Goal: Ask a question: Seek information or help from site administrators or community

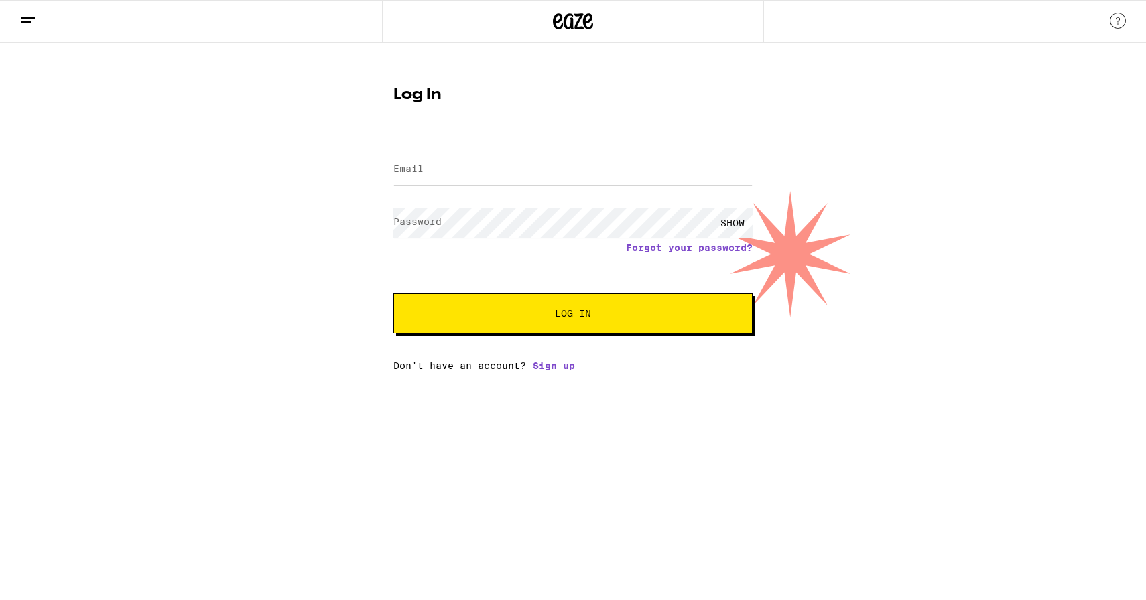
type input "[EMAIL_ADDRESS][DOMAIN_NAME]"
click at [747, 308] on button "Log In" at bounding box center [572, 314] width 359 height 40
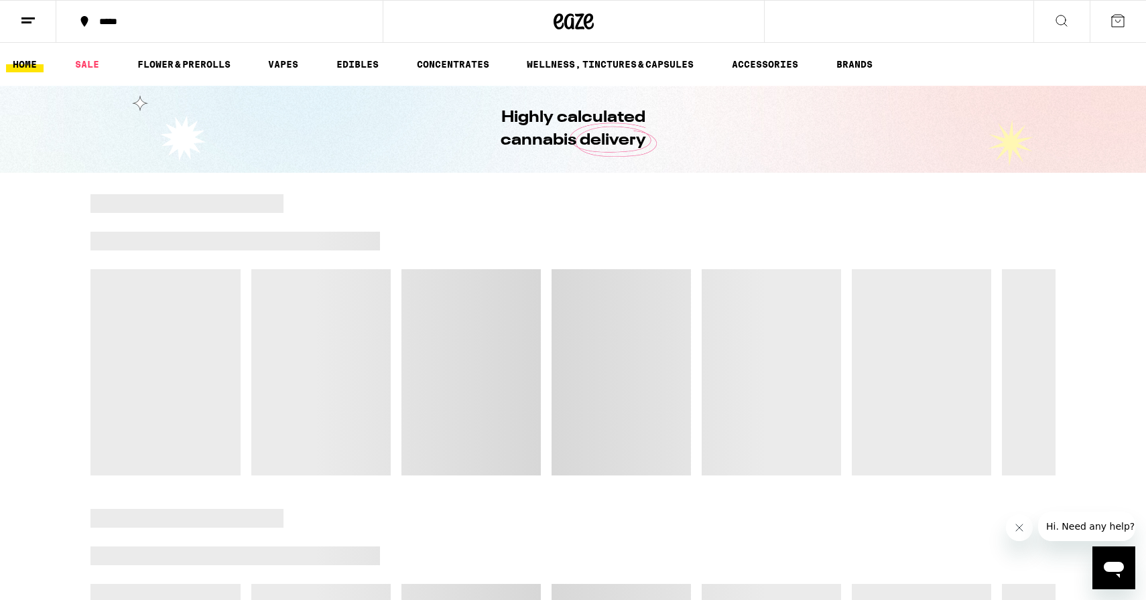
click at [24, 27] on icon at bounding box center [28, 21] width 16 height 16
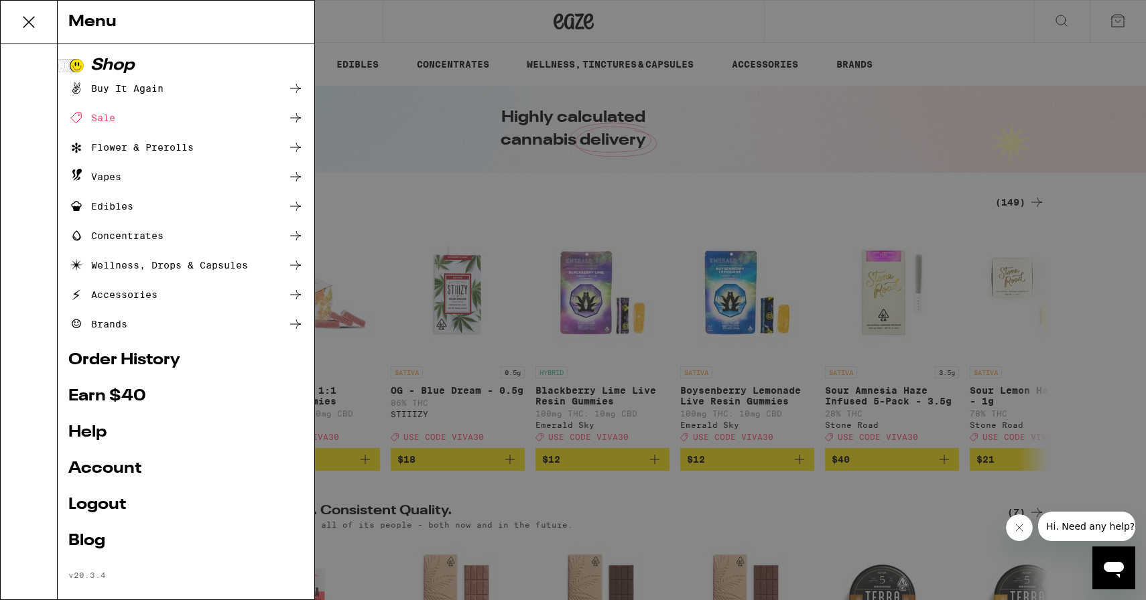
click at [1121, 574] on icon "Open messaging window" at bounding box center [1114, 568] width 24 height 24
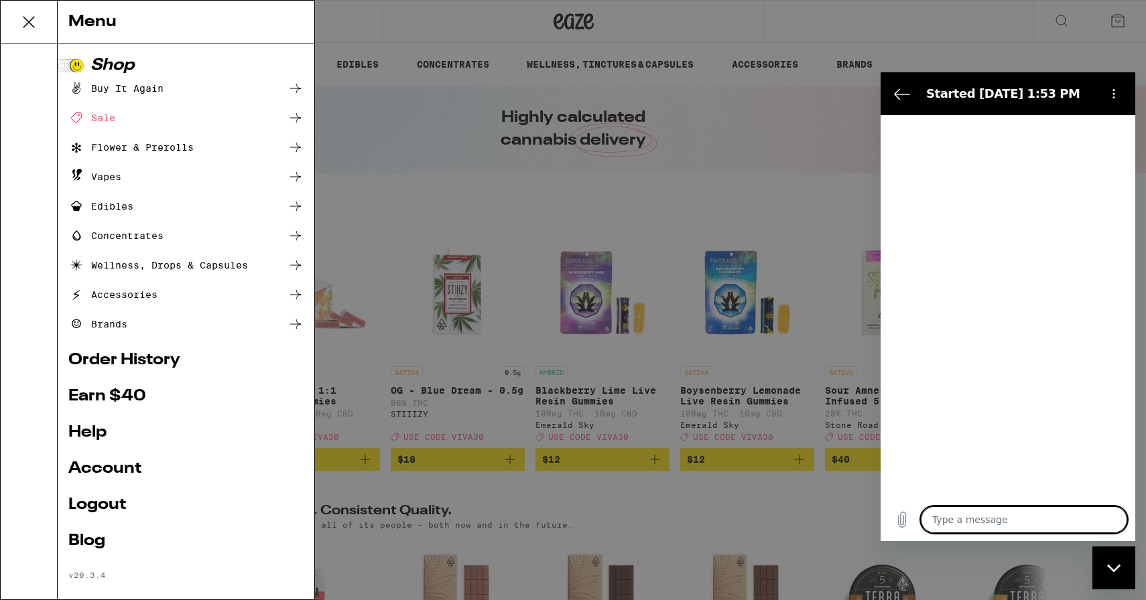
type textarea "x"
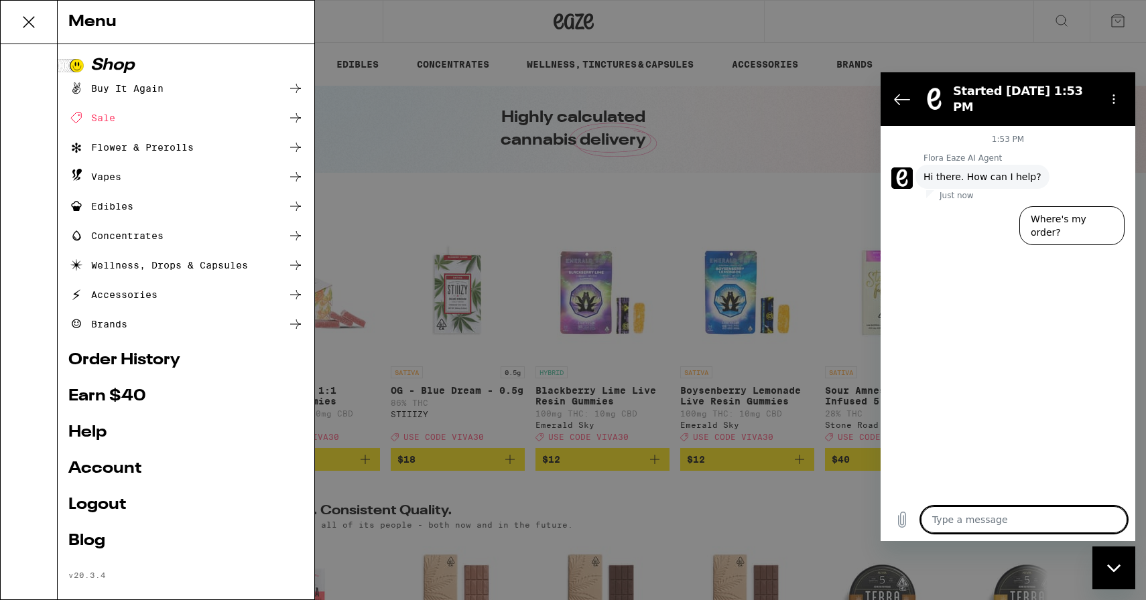
type textarea "l"
type textarea "x"
type textarea "li"
type textarea "x"
type textarea "liv"
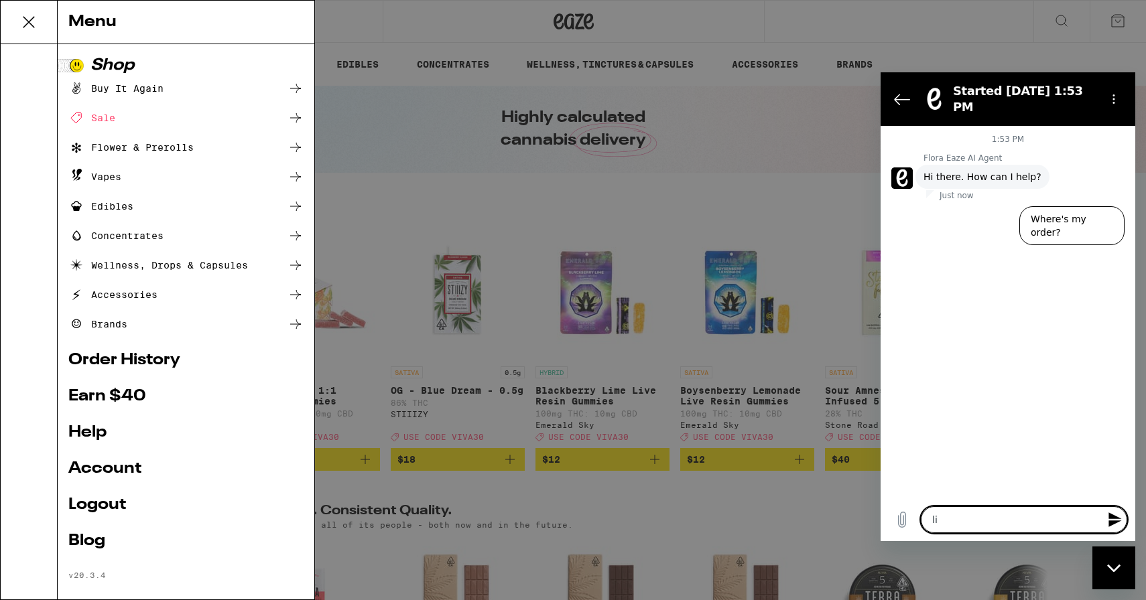
type textarea "x"
type textarea "live"
type textarea "x"
type textarea "live"
type textarea "x"
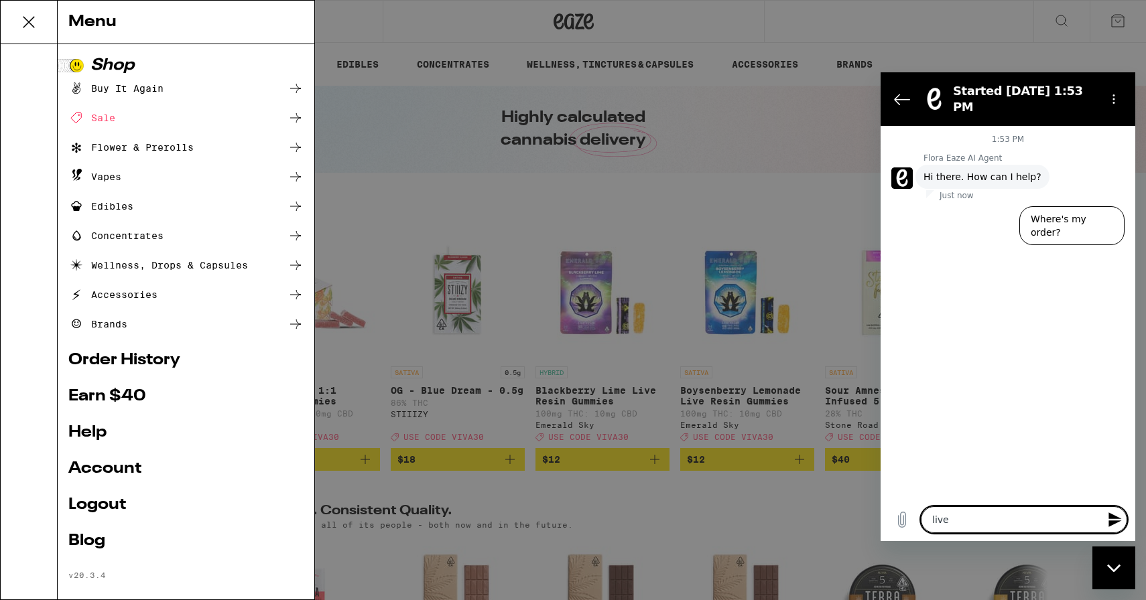
type textarea "live a"
type textarea "x"
type textarea "live ag"
type textarea "x"
type textarea "live age"
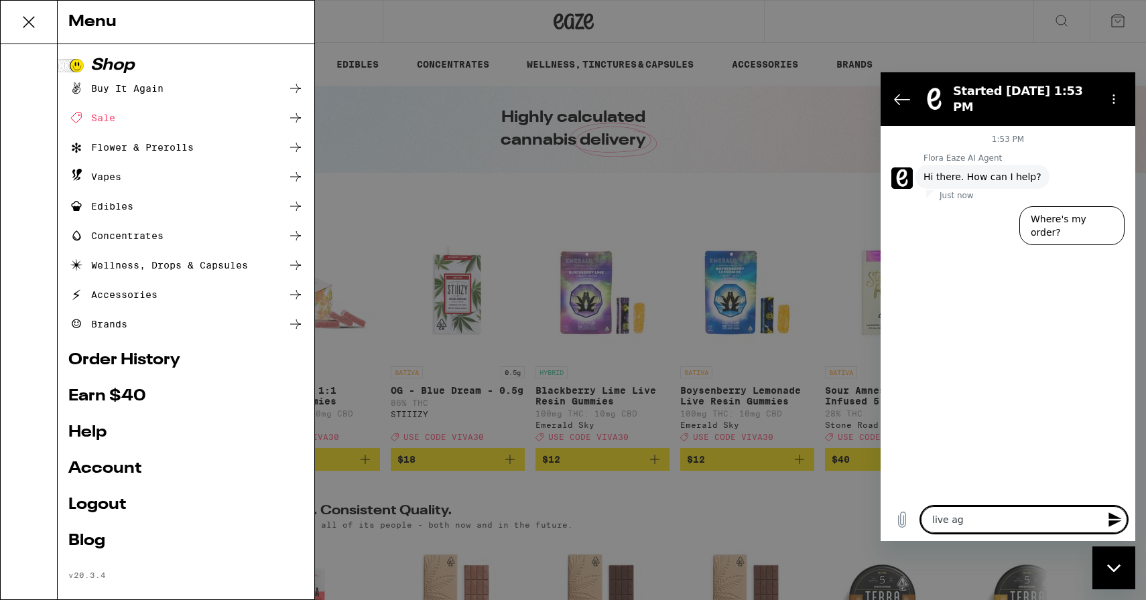
type textarea "x"
type textarea "live agen"
type textarea "x"
type textarea "live agent"
type textarea "x"
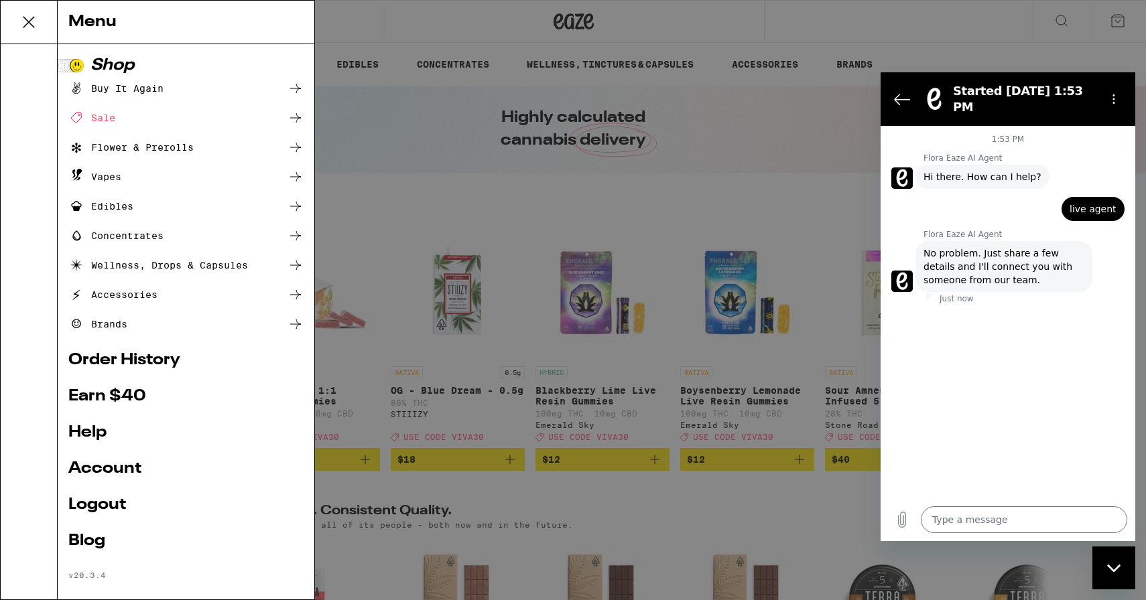
type textarea "x"
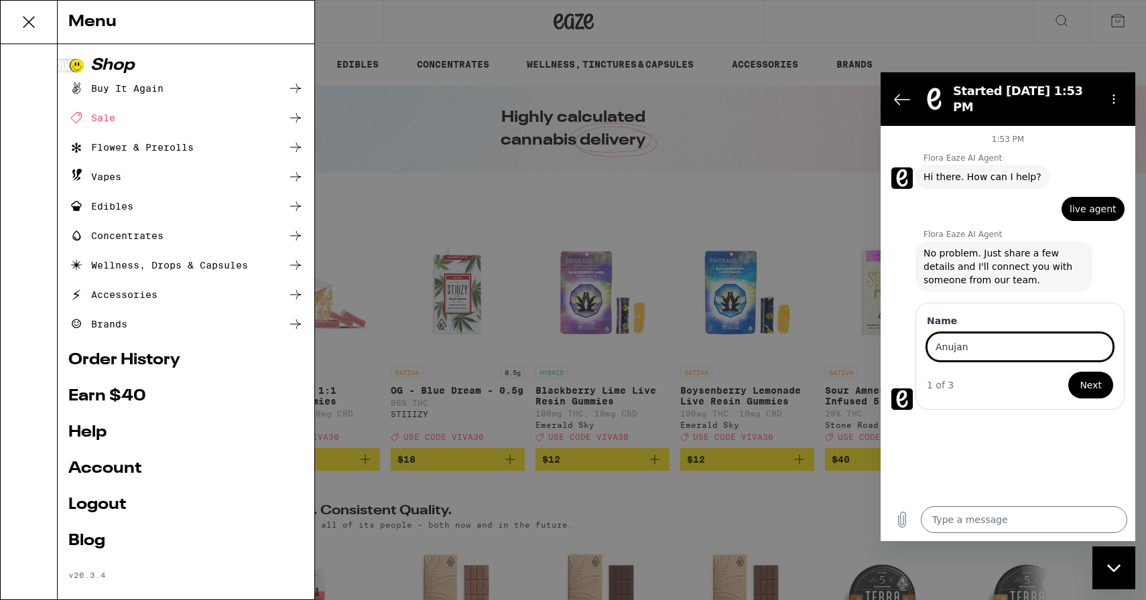
type input "Anujan"
click at [1072, 314] on label "Name" at bounding box center [1020, 320] width 186 height 13
click at [1072, 333] on input "Anujan" at bounding box center [1020, 347] width 186 height 28
click at [1095, 377] on span "Next" at bounding box center [1091, 385] width 22 height 16
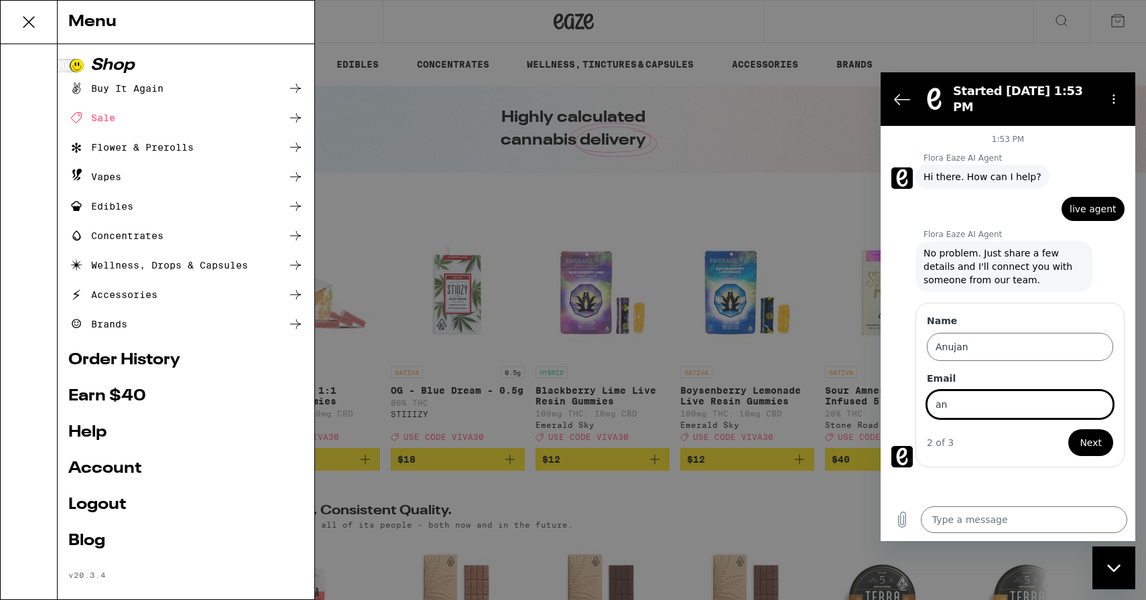
type input "[EMAIL_ADDRESS][DOMAIN_NAME]"
click at [1086, 435] on span "Next" at bounding box center [1091, 443] width 22 height 16
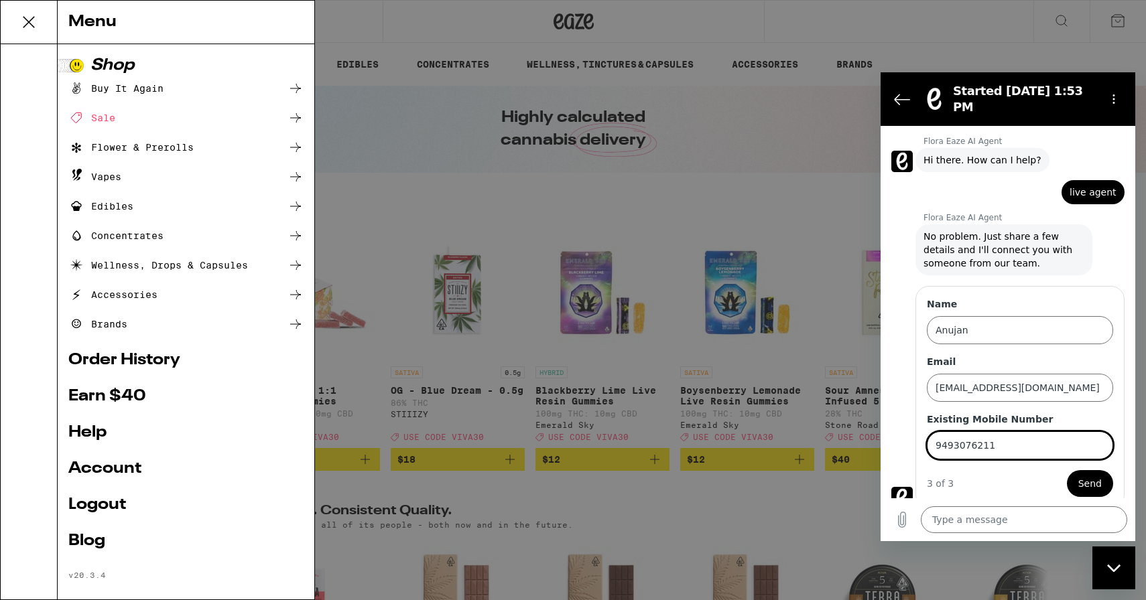
type input "9493076211"
click at [1067, 470] on button "Send" at bounding box center [1090, 483] width 46 height 27
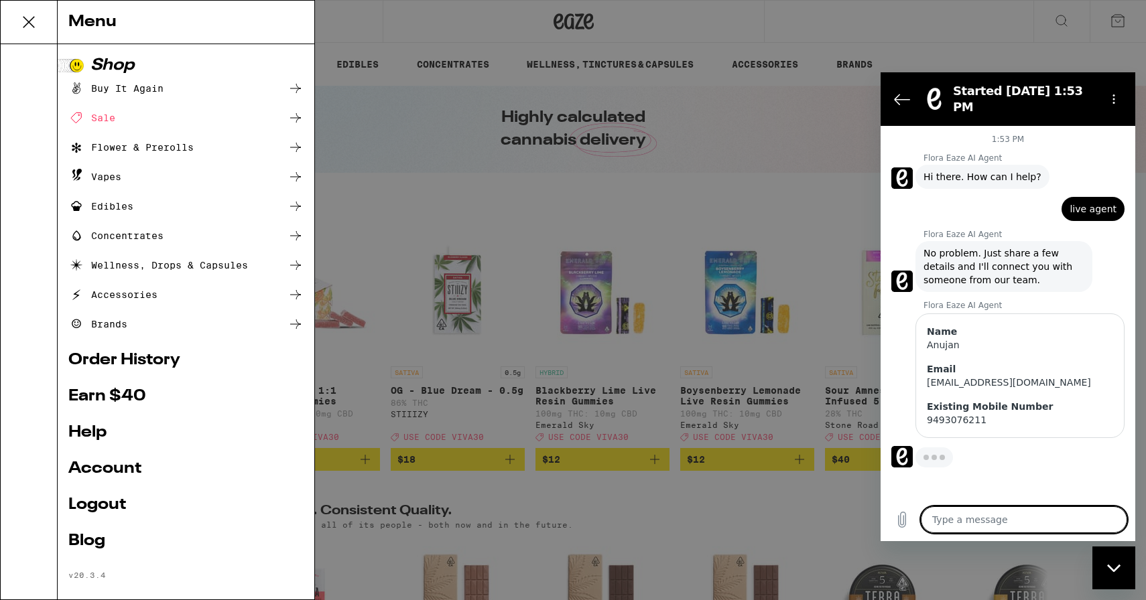
type textarea "x"
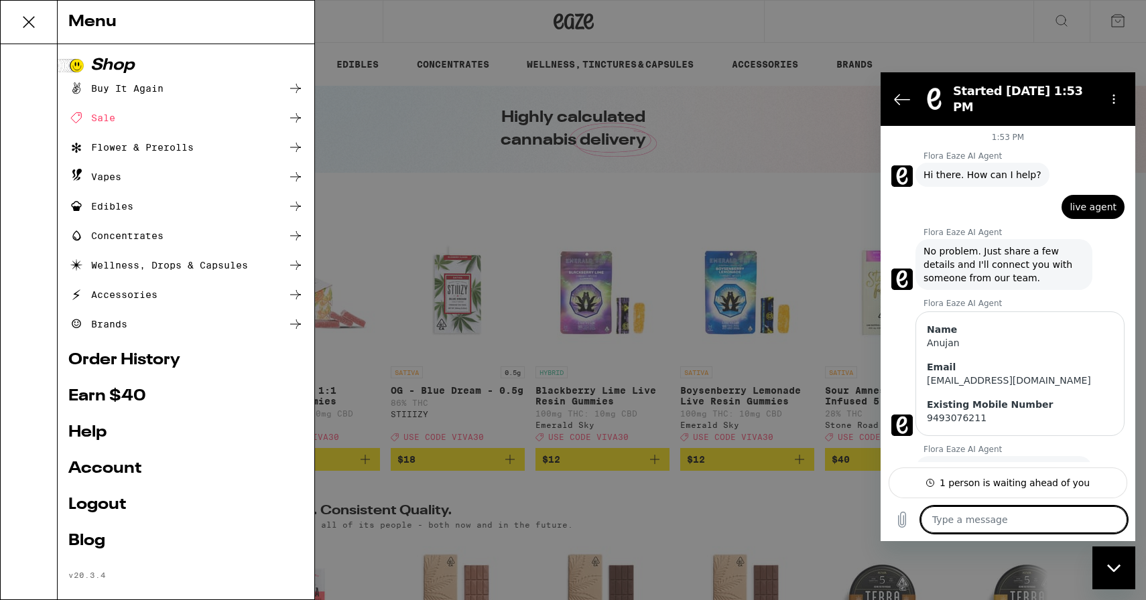
scroll to position [38, 0]
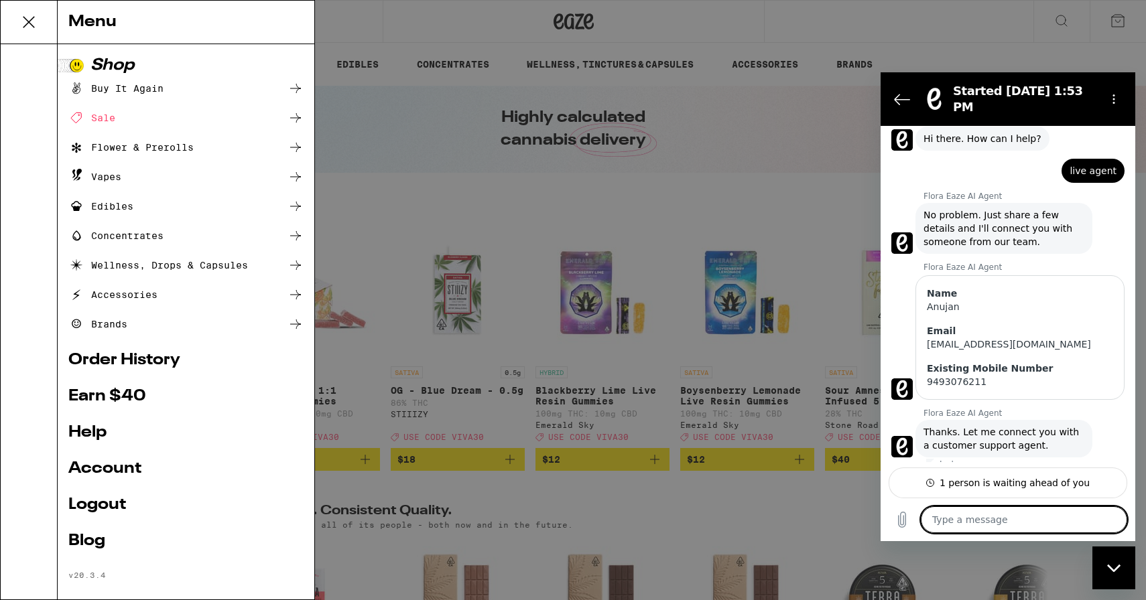
click at [1062, 514] on textarea at bounding box center [1024, 520] width 206 height 27
type textarea "C"
type textarea "x"
type textarea "Ca"
type textarea "x"
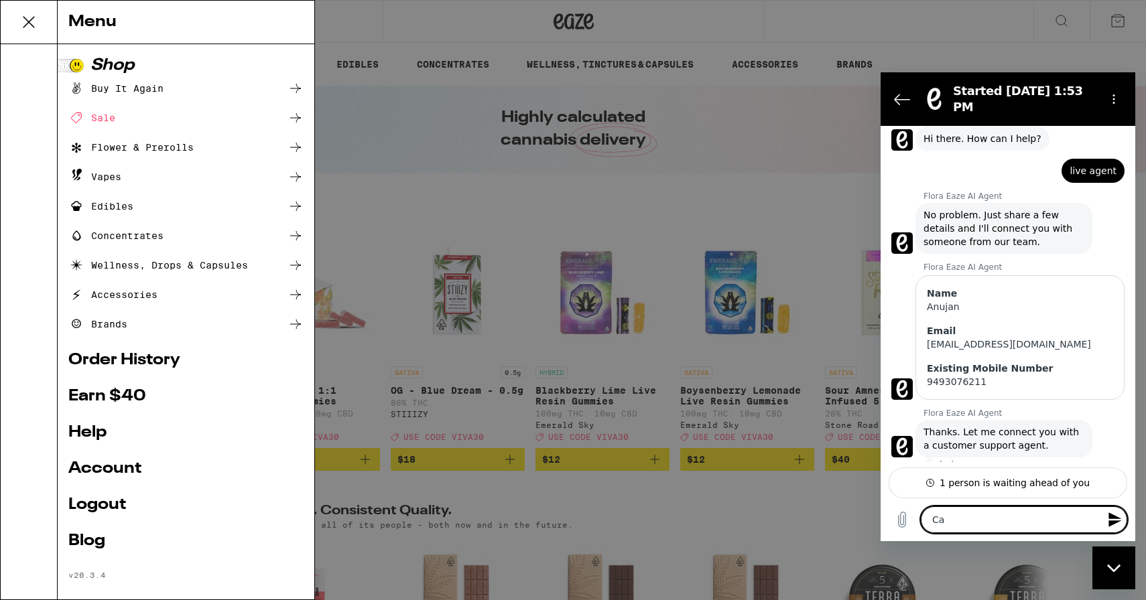
type textarea "Can"
type textarea "x"
type textarea "Can"
type textarea "x"
type textarea "Can I"
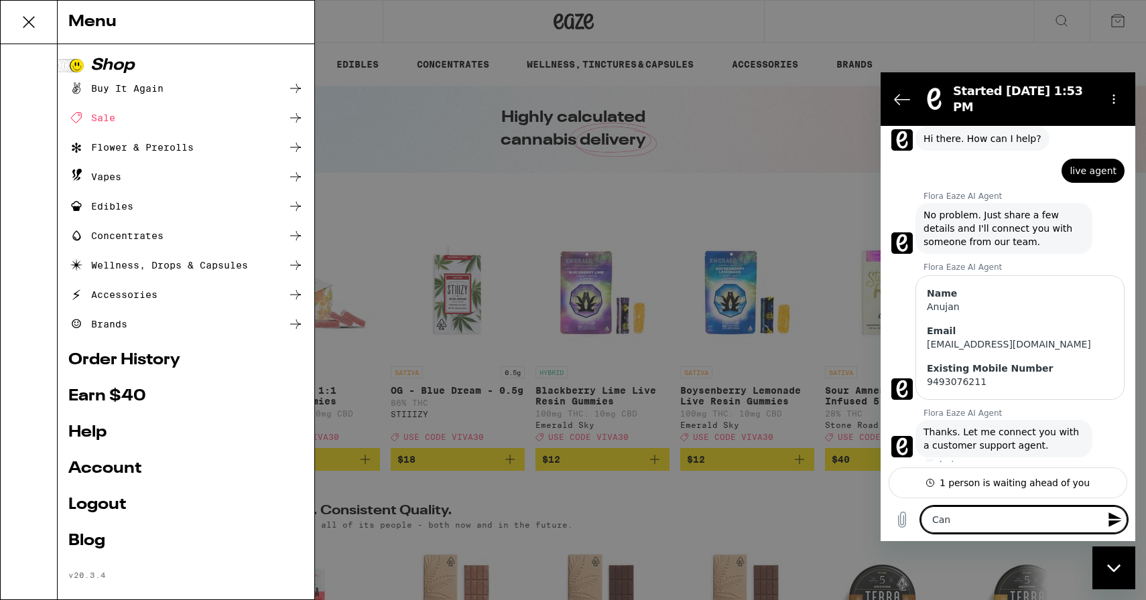
type textarea "x"
type textarea "Can I"
type textarea "x"
type textarea "Can I g"
type textarea "x"
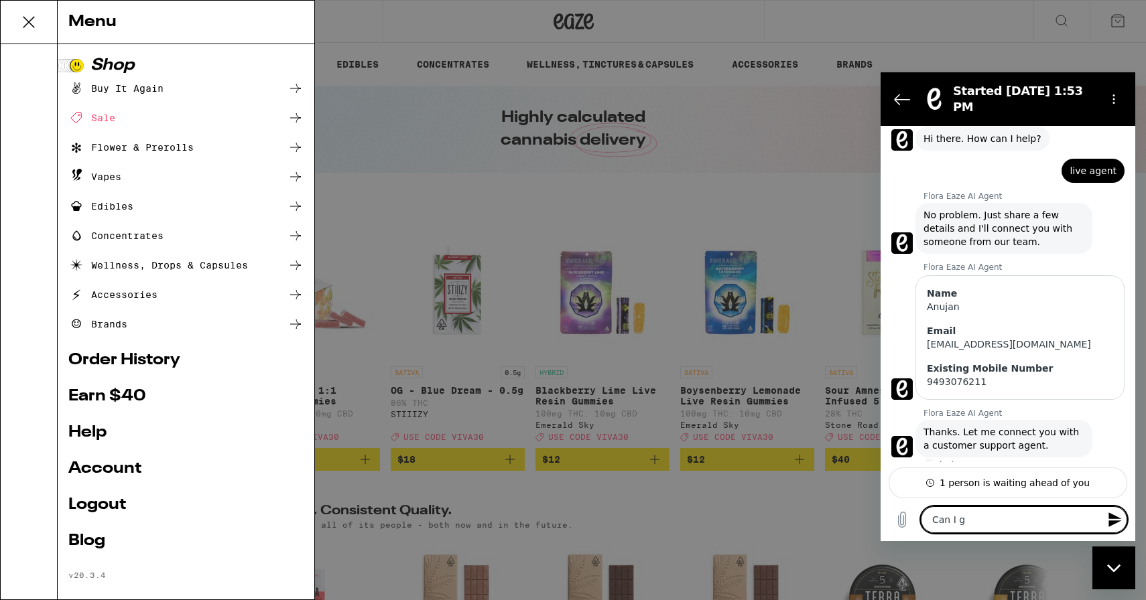
type textarea "Can I ge"
type textarea "x"
type textarea "Can I get"
type textarea "x"
type textarea "Can I get"
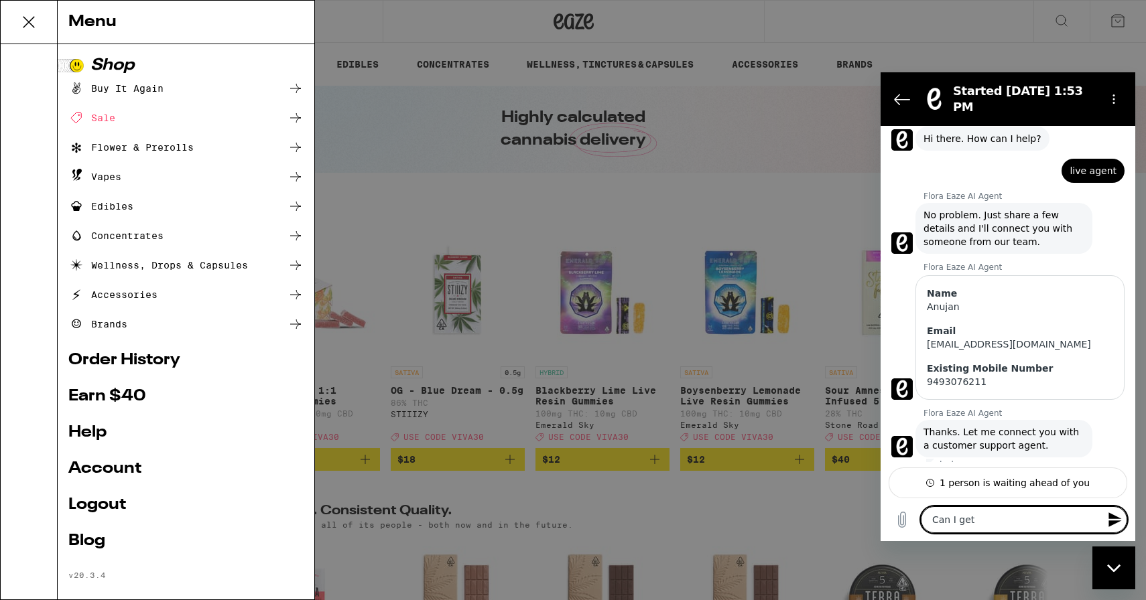
type textarea "x"
type textarea "Can I get a"
type textarea "x"
type textarea "Can I get an"
type textarea "x"
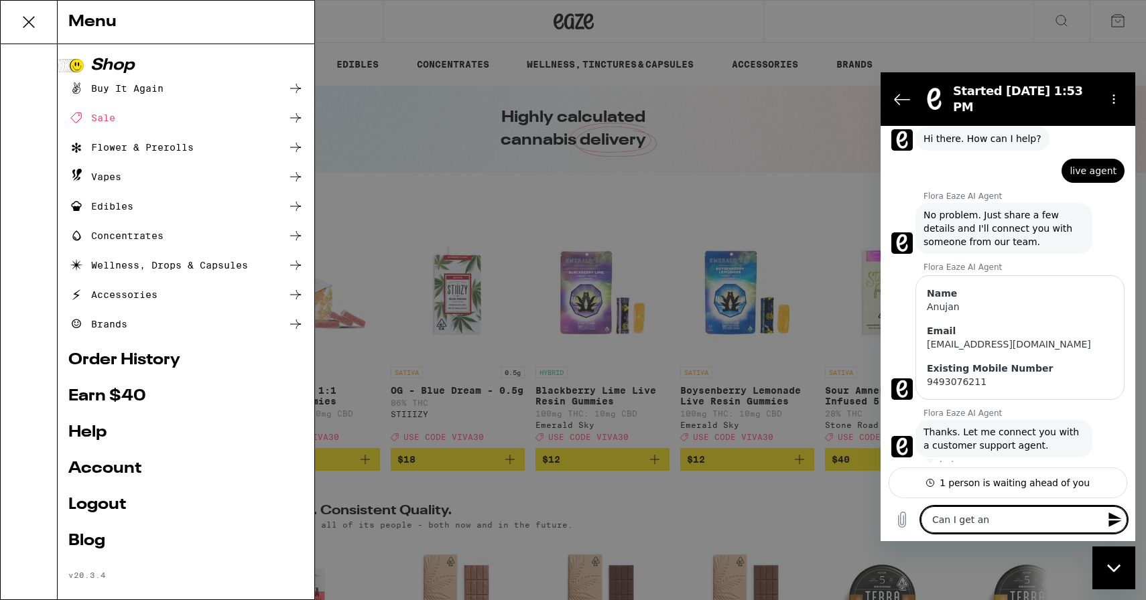
type textarea "Can I get an"
type textarea "x"
type textarea "Can I get an u"
type textarea "x"
type textarea "Can I get an up"
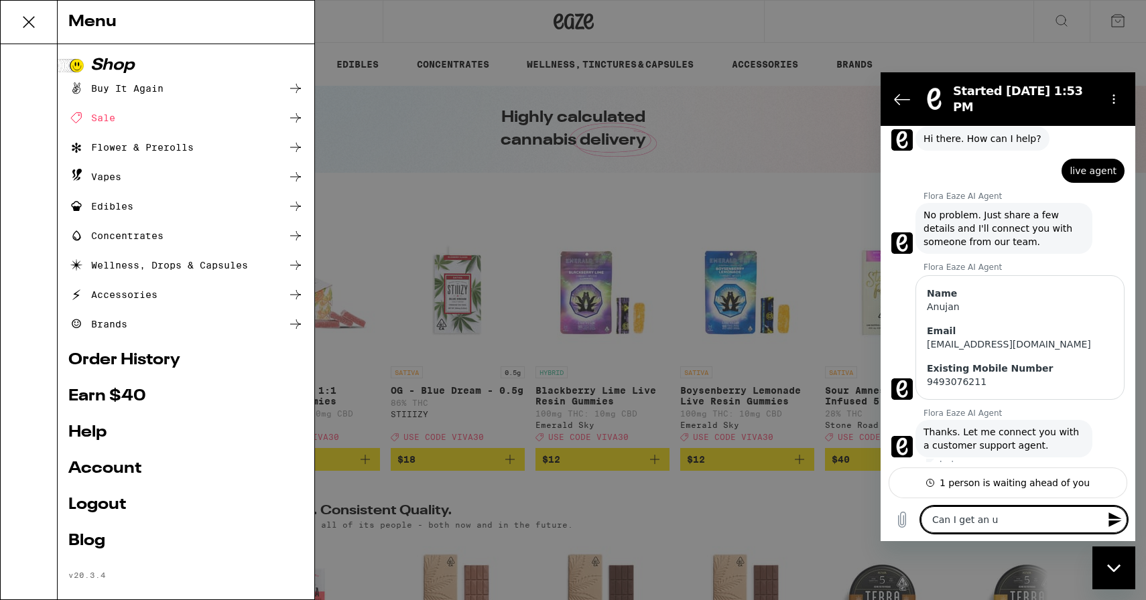
type textarea "x"
type textarea "Can I get an upd"
type textarea "x"
type textarea "Can I get an upda"
type textarea "x"
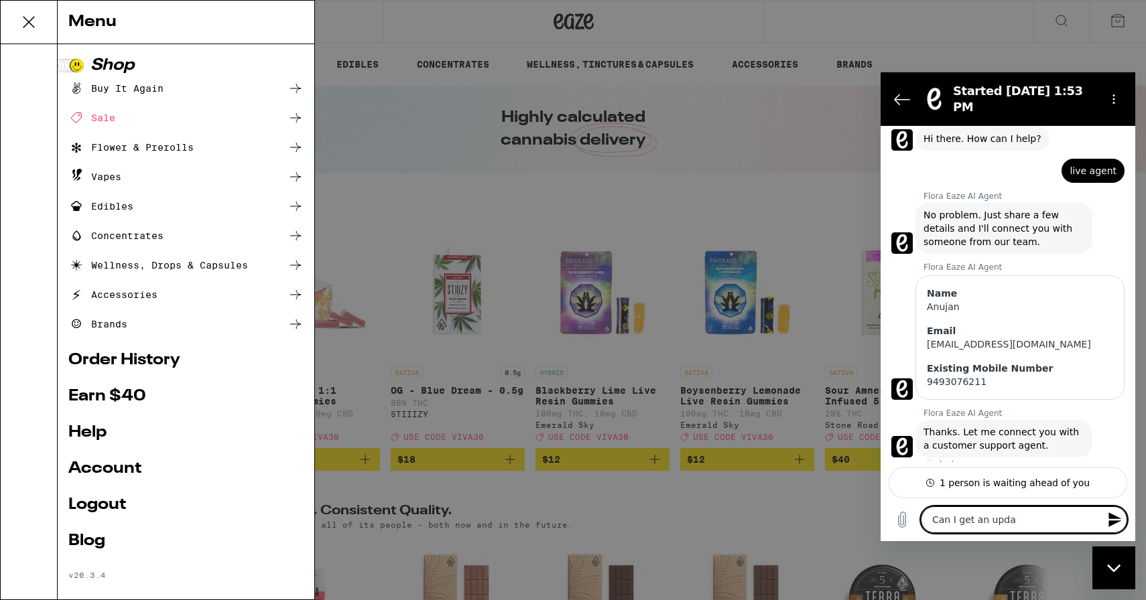
type textarea "Can I get an updat"
type textarea "x"
type textarea "Can I get an update"
type textarea "x"
type textarea "Can I get an update"
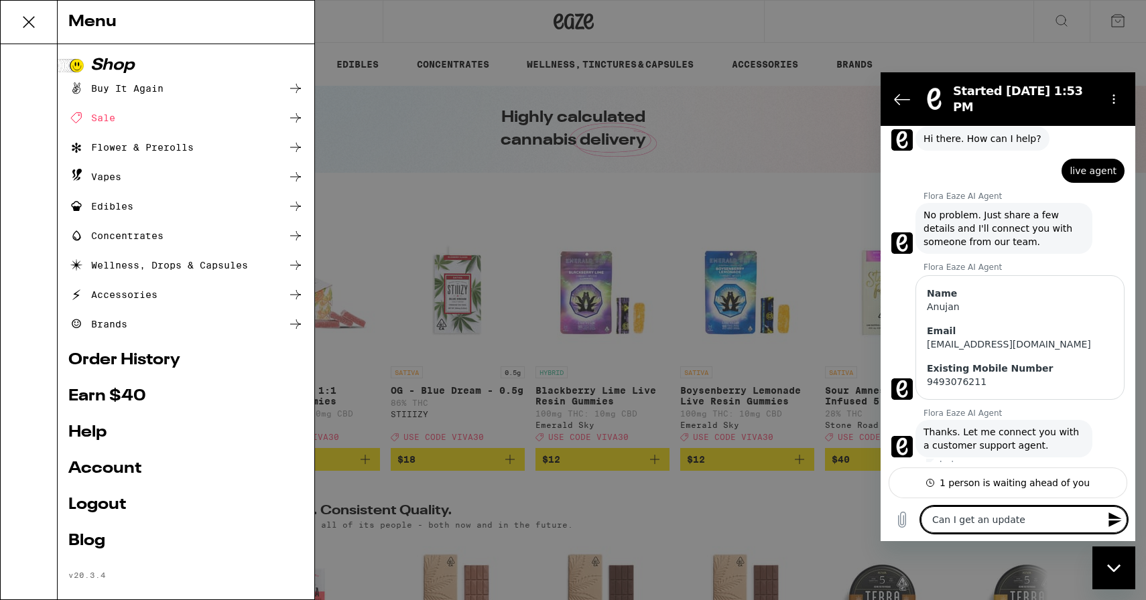
type textarea "x"
type textarea "Can I get an update o"
type textarea "x"
type textarea "Can I get an update on"
type textarea "x"
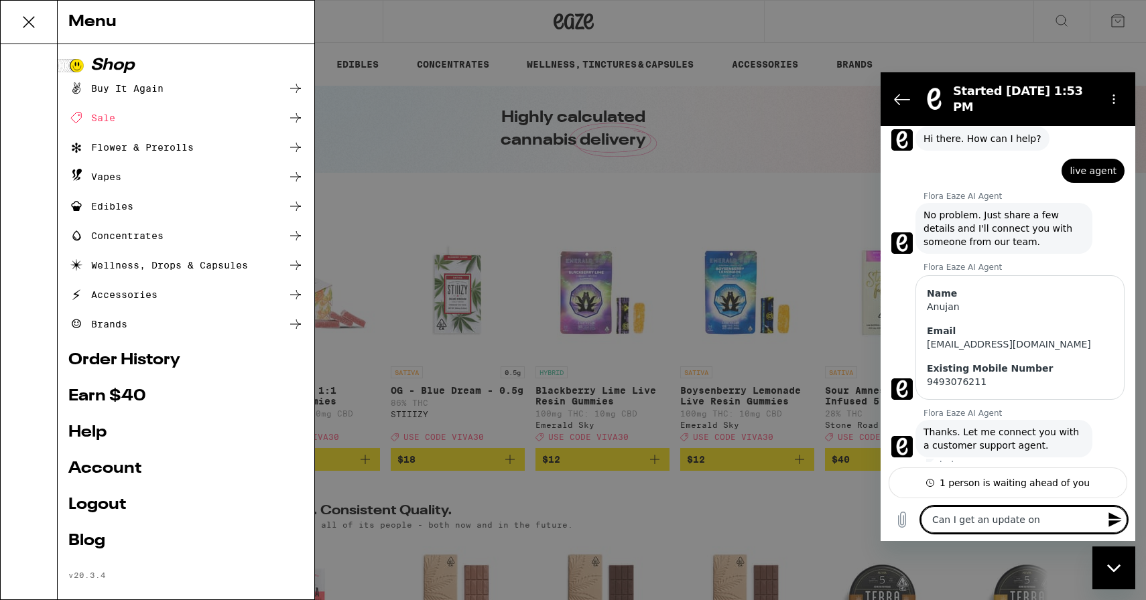
type textarea "Can I get an update on"
type textarea "x"
type textarea "Can I get an update on m"
type textarea "x"
type textarea "Can I get an update on my"
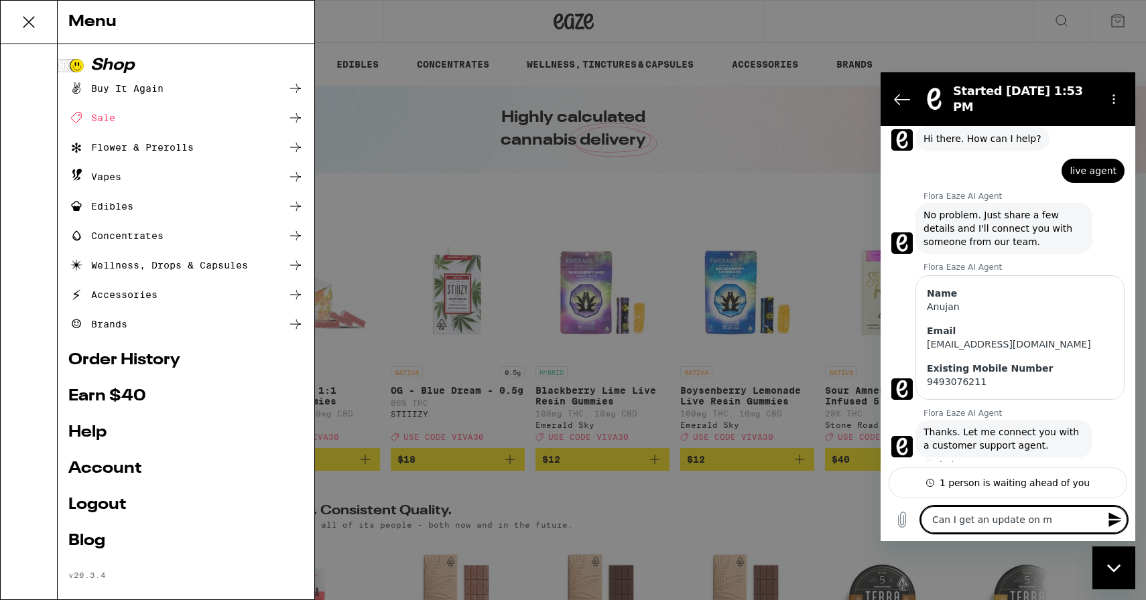
type textarea "x"
type textarea "Can I get an update on my"
type textarea "x"
type textarea "Can I get an update on my m"
type textarea "x"
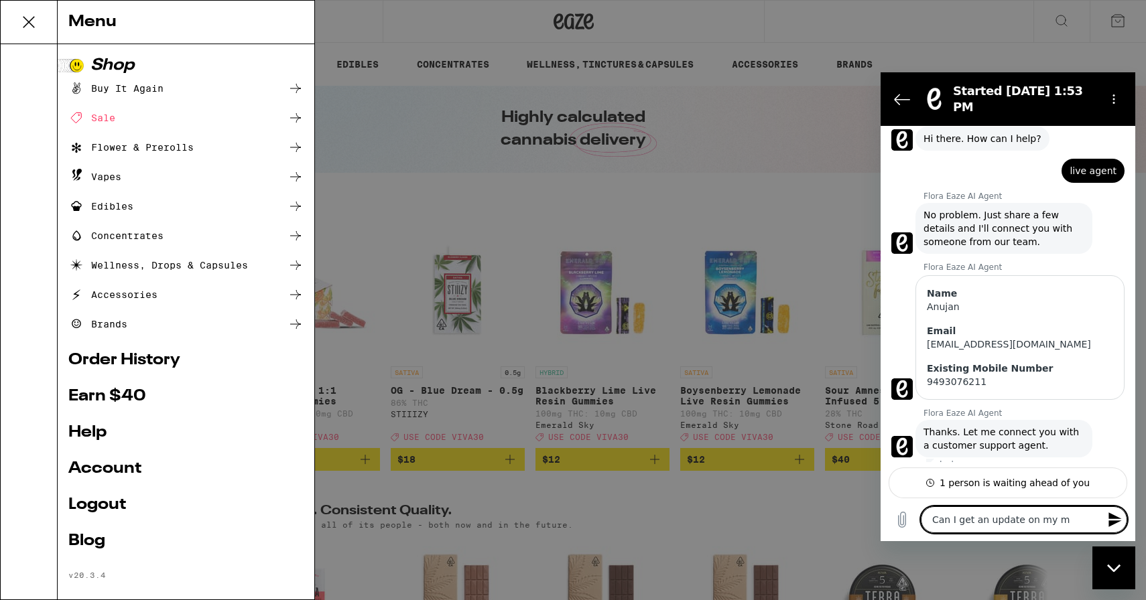
type textarea "Can I get an update on my mi"
type textarea "x"
type textarea "Can I get an update on my mis"
type textarea "x"
type textarea "Can I get an update on my miss"
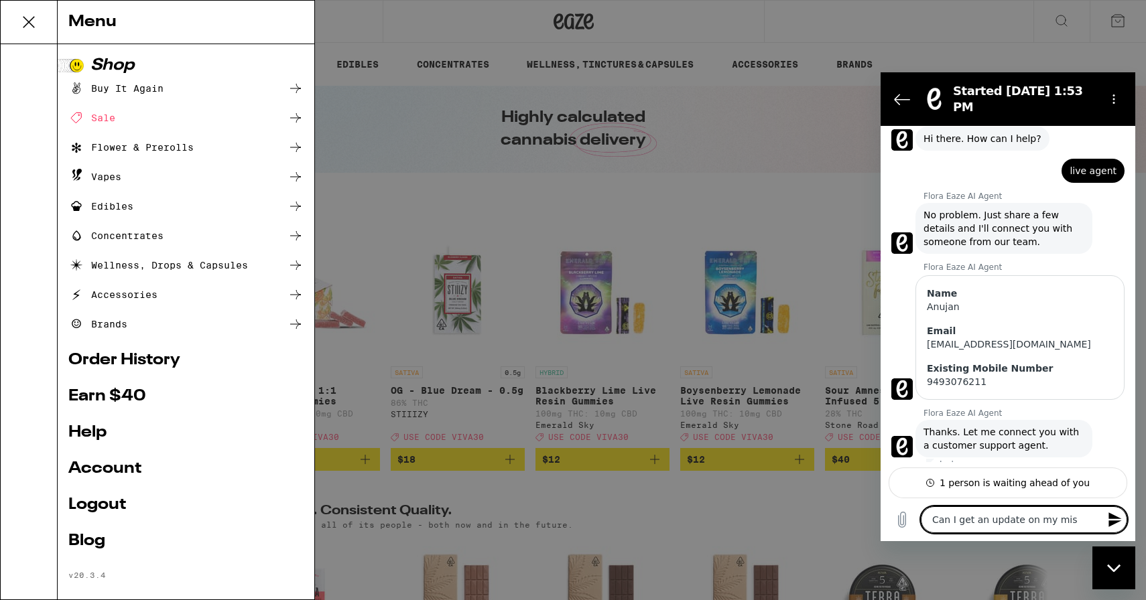
type textarea "x"
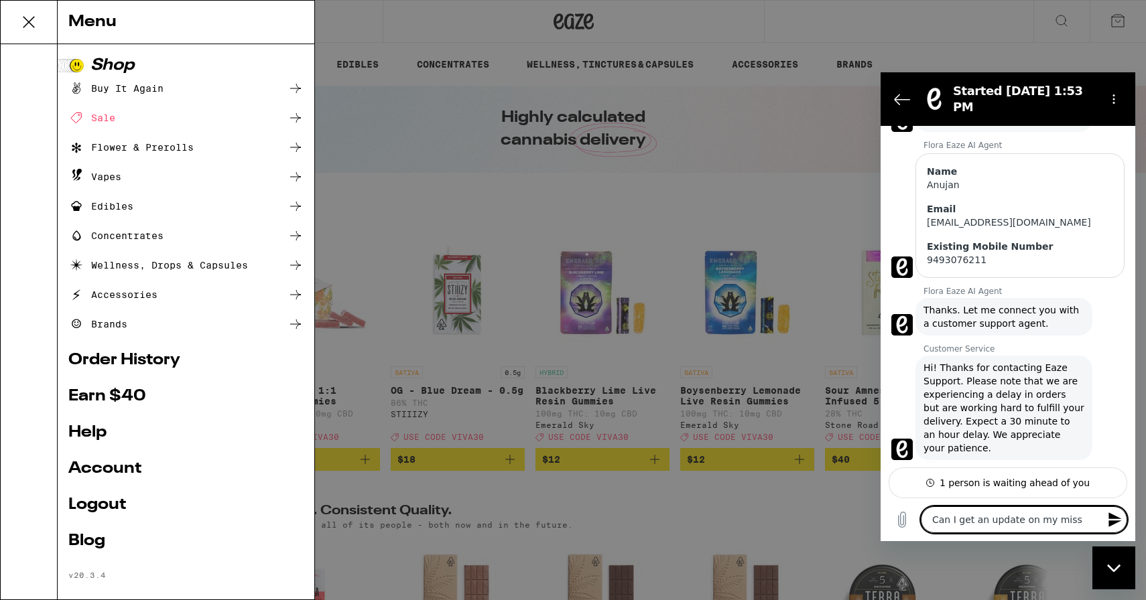
scroll to position [163, 0]
type textarea "Can I get an update on my missi"
type textarea "x"
type textarea "Can I get an update on my missin"
type textarea "x"
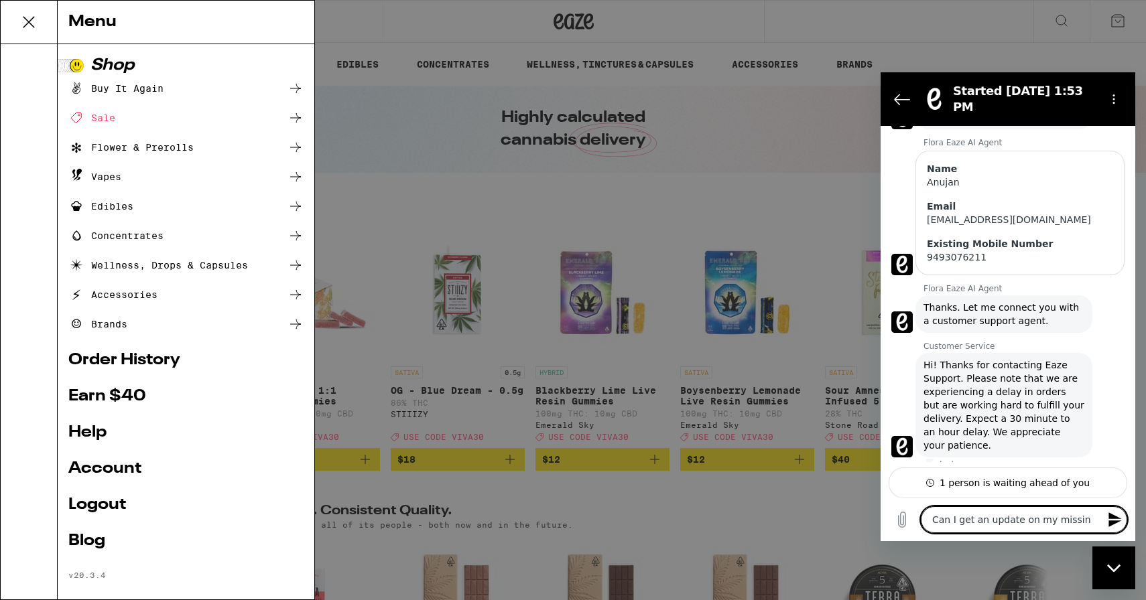
type textarea "Can I get an update on my missing"
type textarea "x"
type textarea "Can I get an update on my missingS"
type textarea "x"
type textarea "Can I get an update on my missingSe"
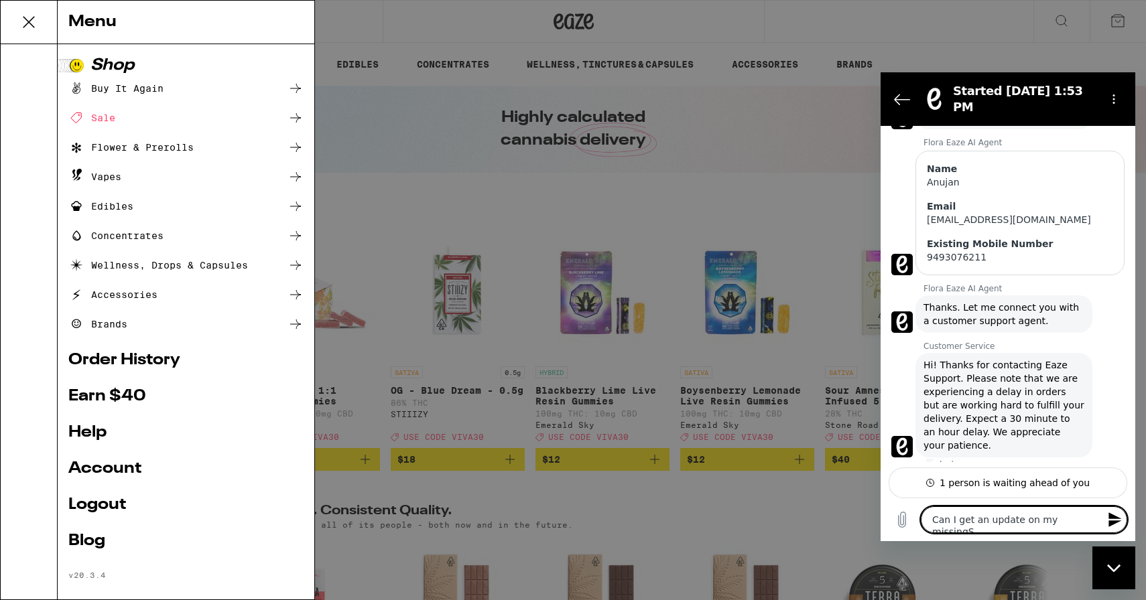
type textarea "x"
type textarea "Can I get an update on my missingSep"
type textarea "x"
type textarea "Can I get an update on my missingSept"
type textarea "x"
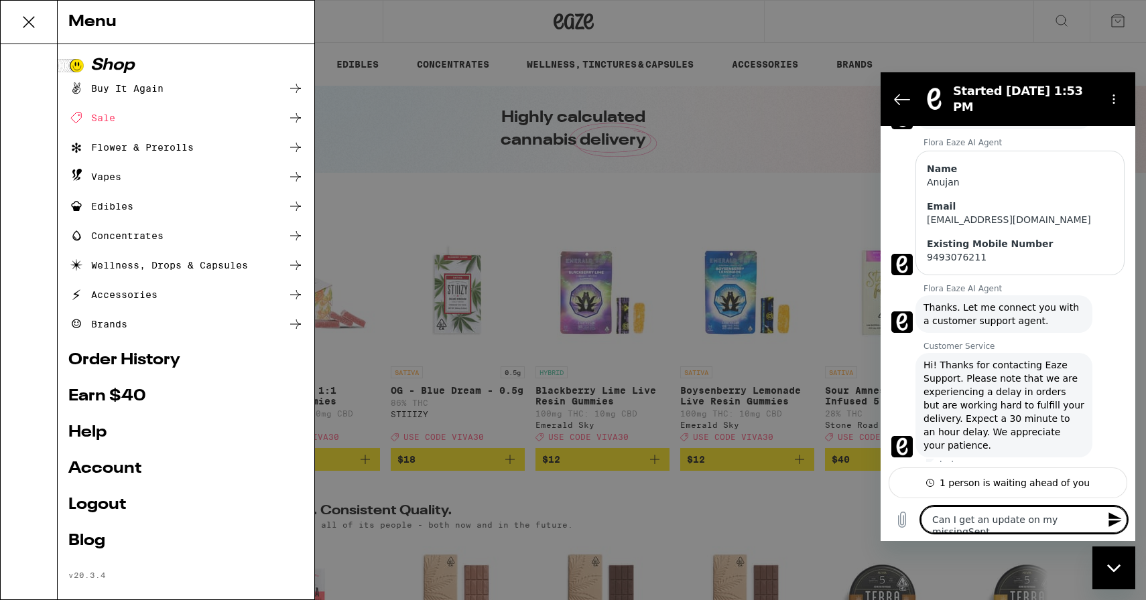
type textarea "Can I get an update on my missingSepte"
type textarea "x"
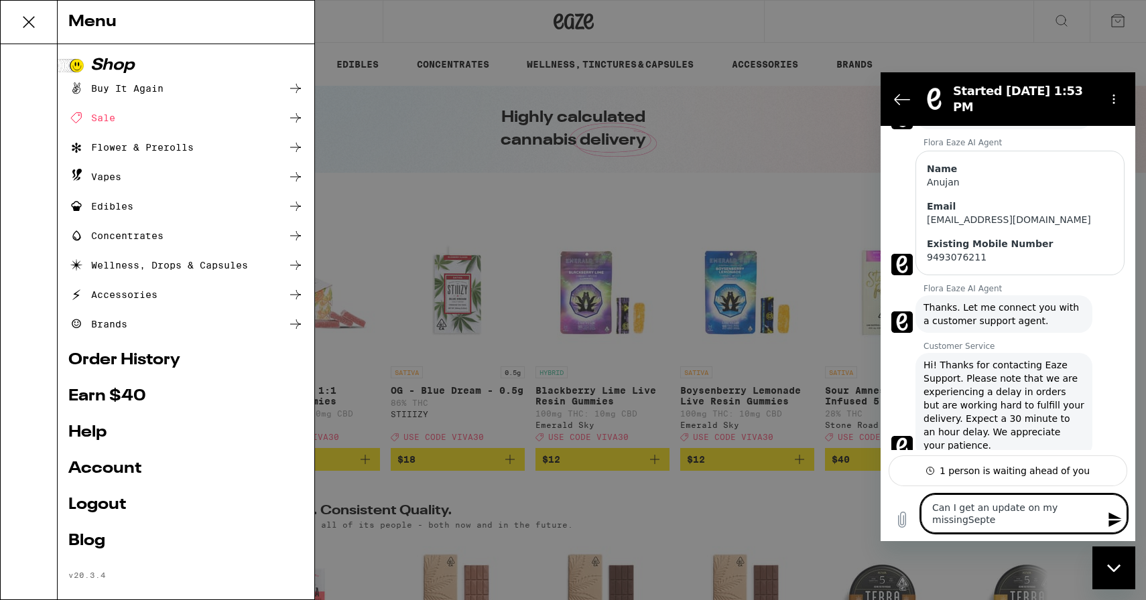
type textarea "Can I get an update on my missingSeptem"
type textarea "x"
type textarea "Can I get an update on my missingSeptemb"
type textarea "x"
type textarea "Can I get an update on my missingSeptembe"
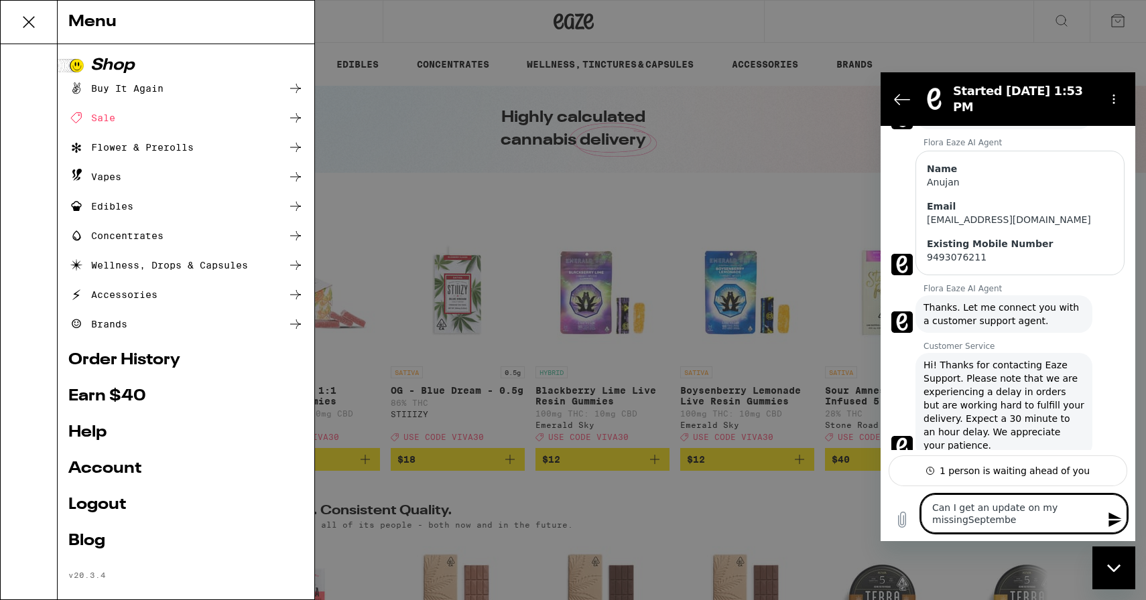
type textarea "x"
type textarea "Can I get an update on my missingSeptember"
type textarea "x"
type textarea "Can I get an update on my missingSeptember"
type textarea "x"
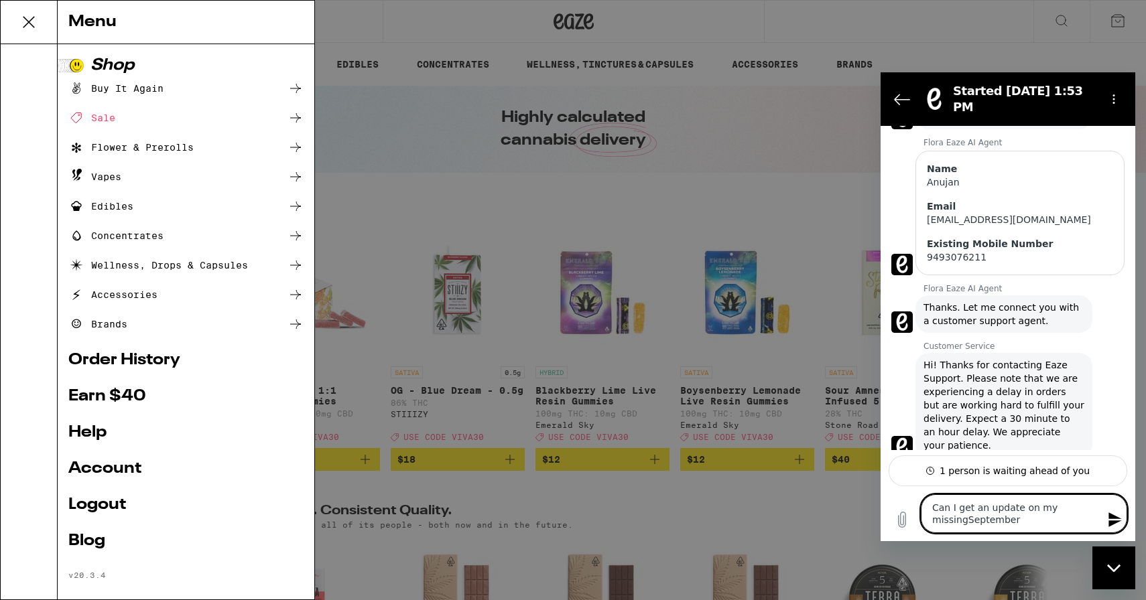
type textarea "Can I get an update on my missingSeptember 1"
type textarea "x"
type textarea "Can I get an update on my missingSeptember 13"
type textarea "x"
type textarea "Can I get an update on my missingSeptember 13"
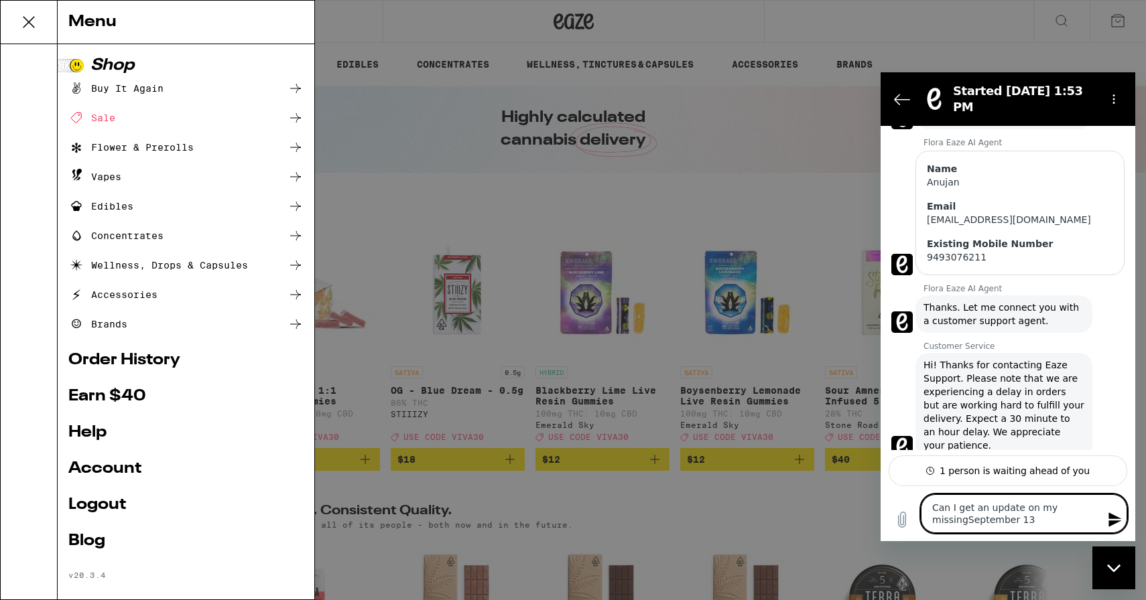
type textarea "x"
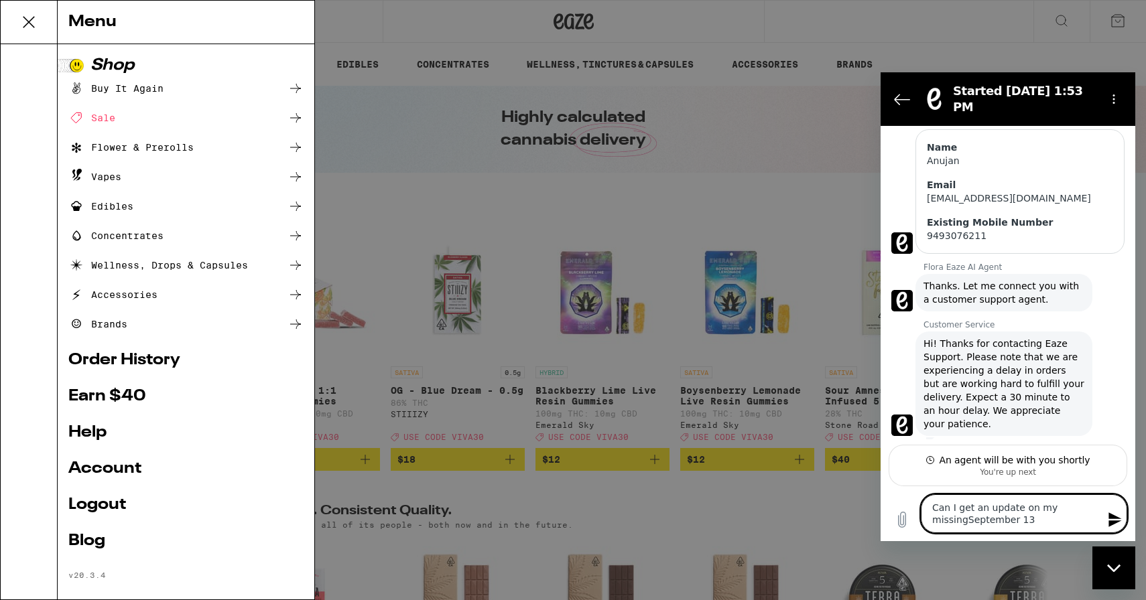
type textarea "Can I get an update on my missingSeptember 13 o"
type textarea "x"
type textarea "Can I get an update on my missingSeptember 13 or"
type textarea "x"
type textarea "Can I get an update on my missingSeptember 13 ord"
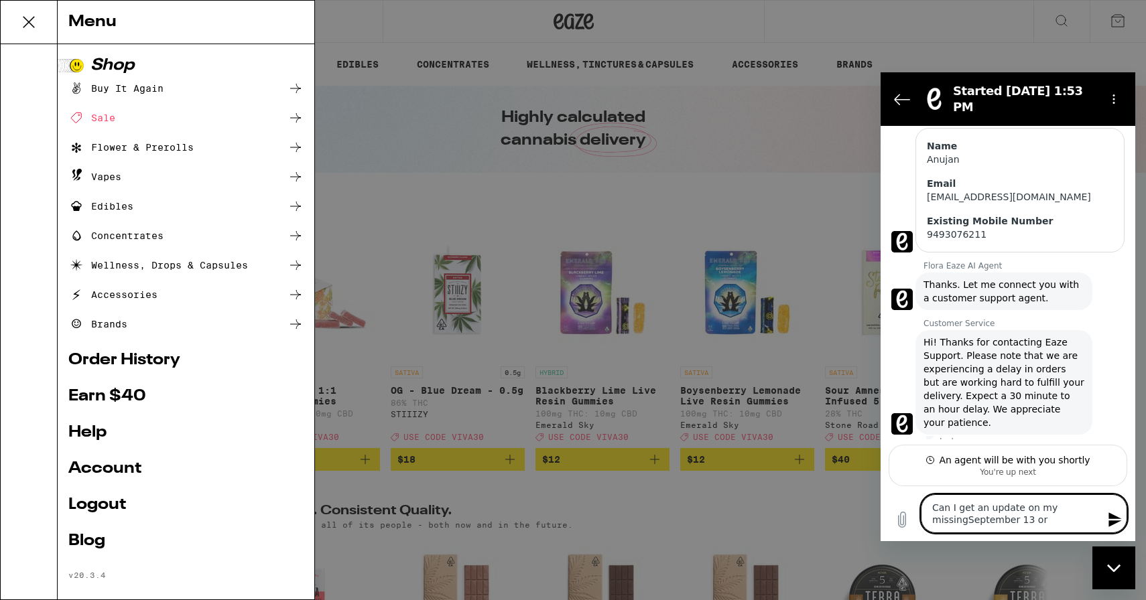
type textarea "x"
type textarea "Can I get an update on my missingSeptember 13 orde"
type textarea "x"
type textarea "Can I get an update on my missingSeptember 13 order"
type textarea "x"
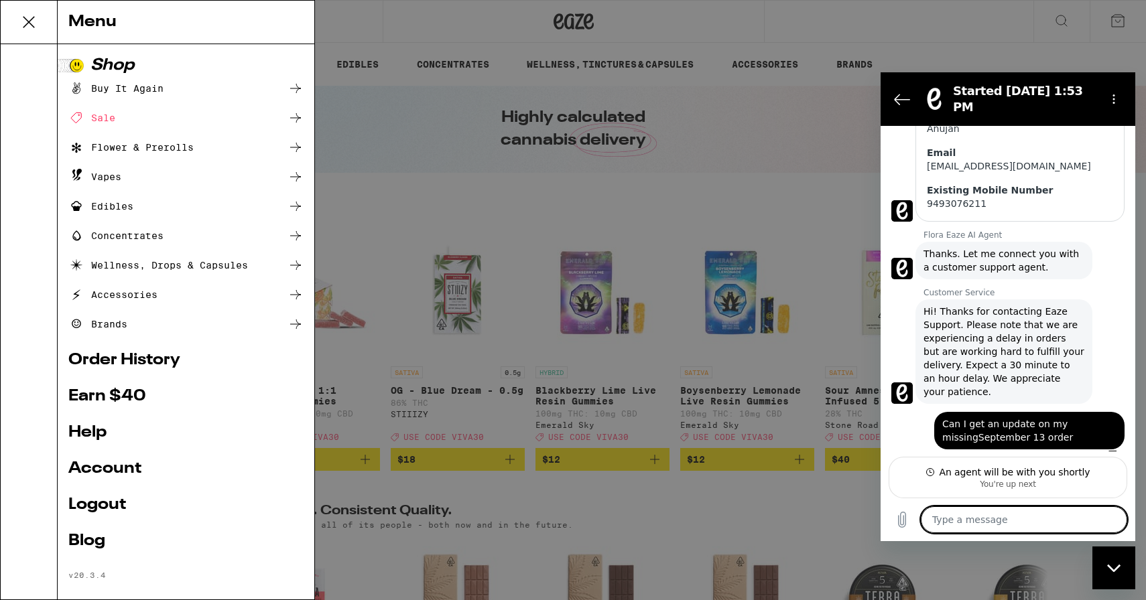
scroll to position [219, 0]
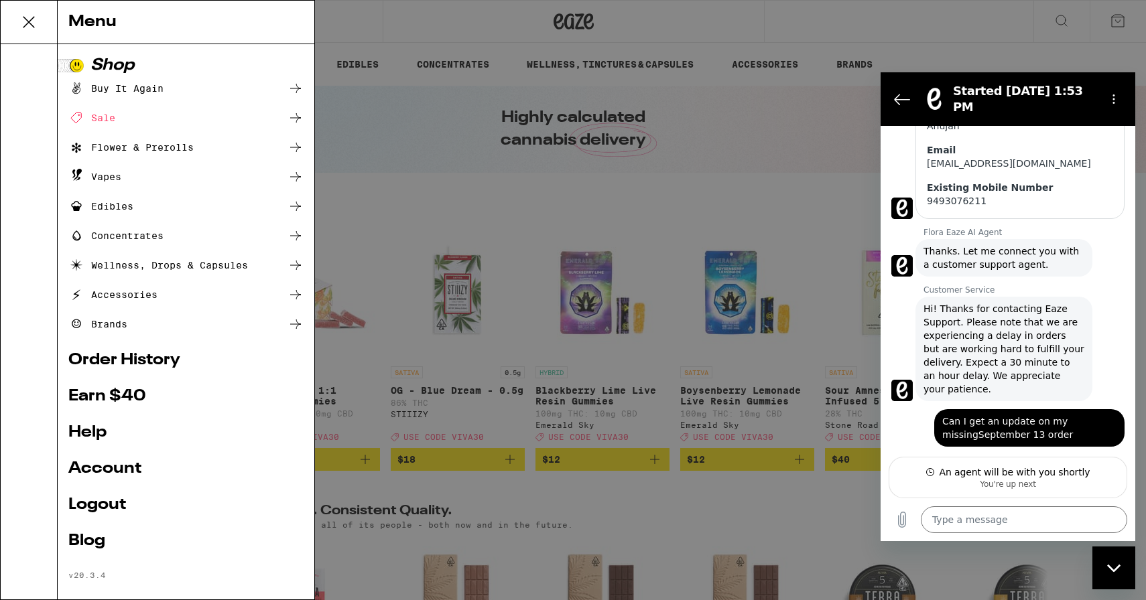
type textarea "x"
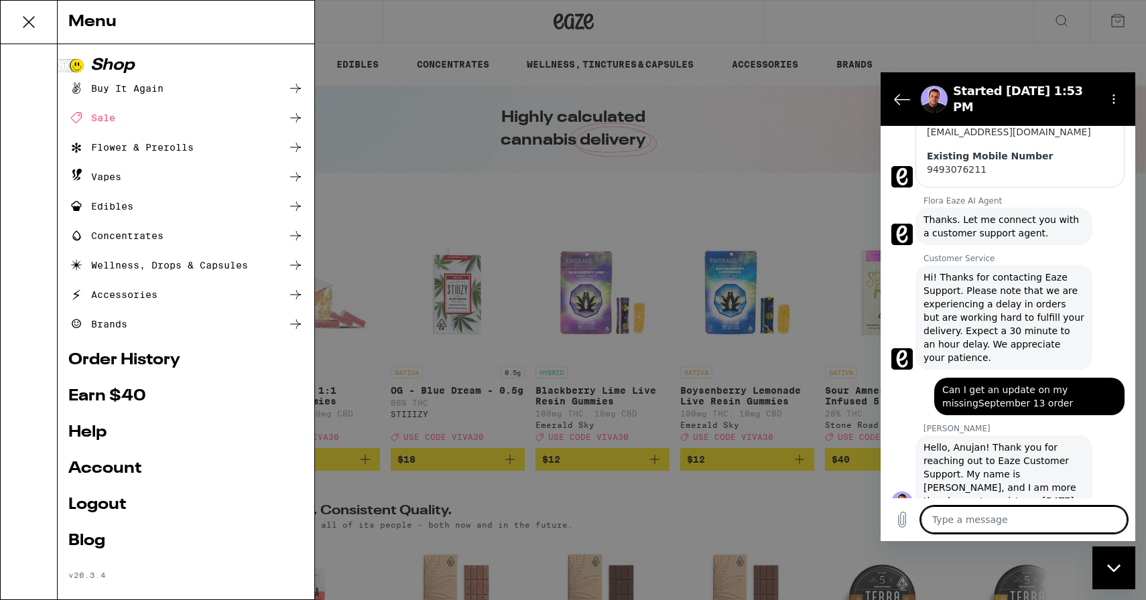
scroll to position [270, 0]
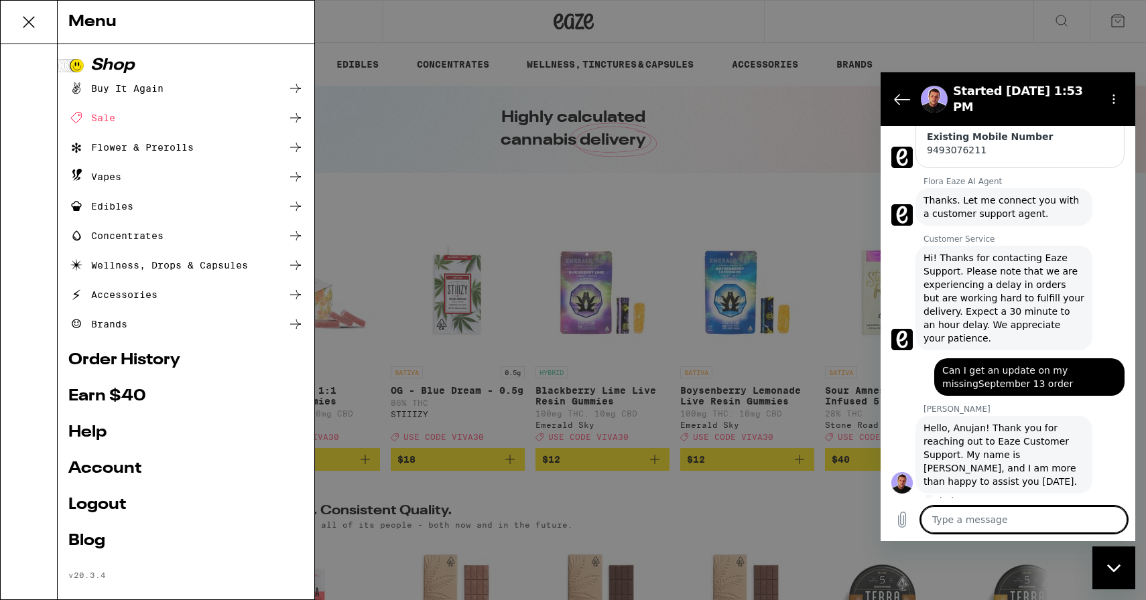
type textarea "t"
type textarea "x"
type textarea "th"
type textarea "x"
type textarea "tha"
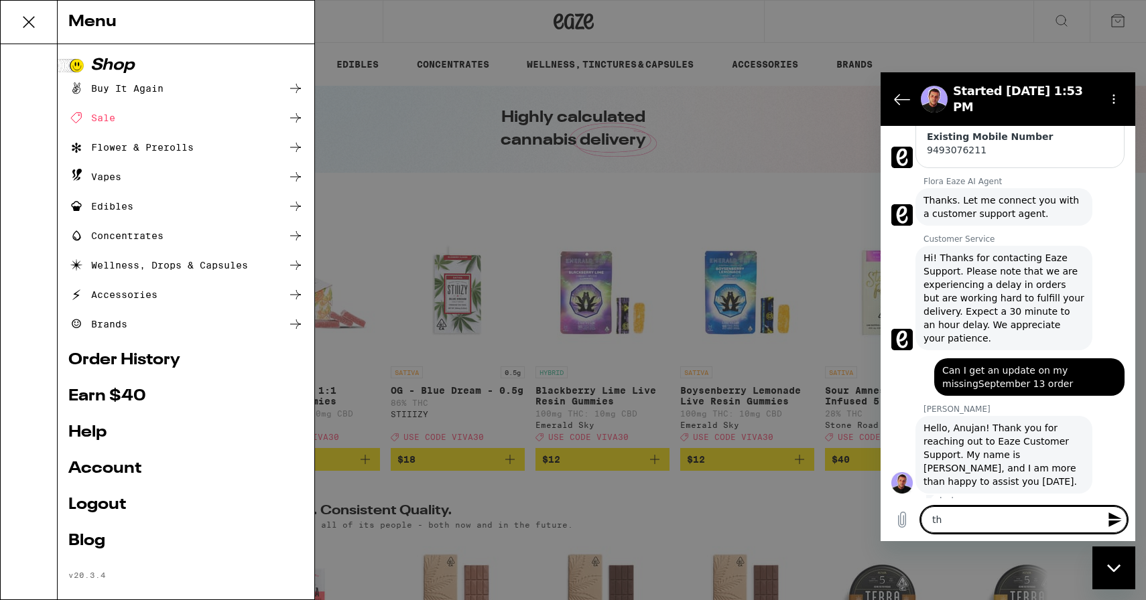
type textarea "x"
type textarea "than"
type textarea "x"
type textarea "thank"
type textarea "x"
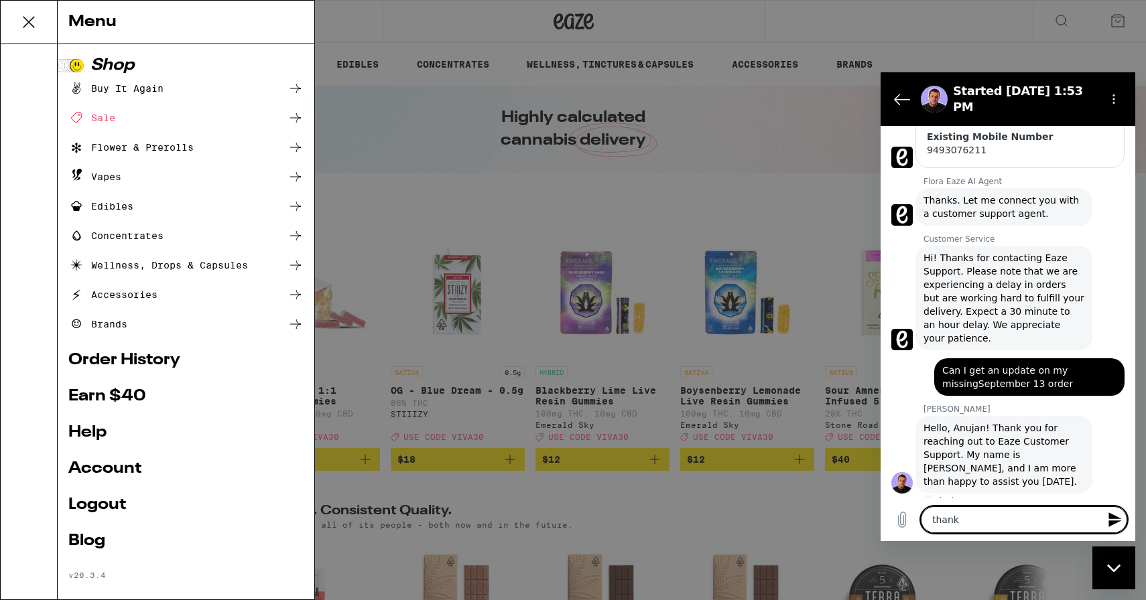
type textarea "thanks"
type textarea "x"
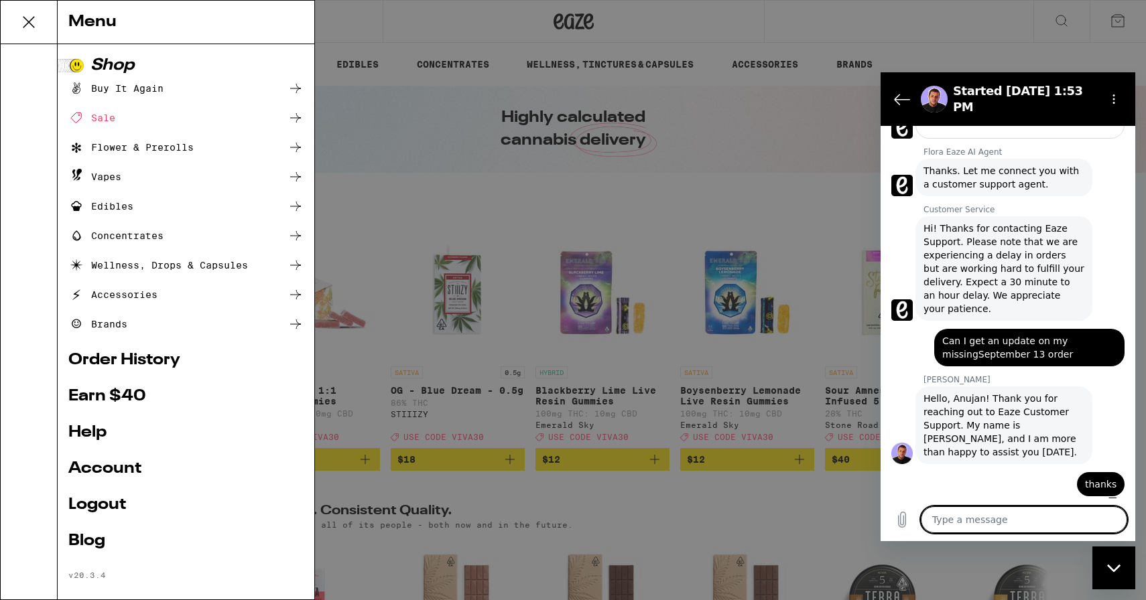
scroll to position [302, 0]
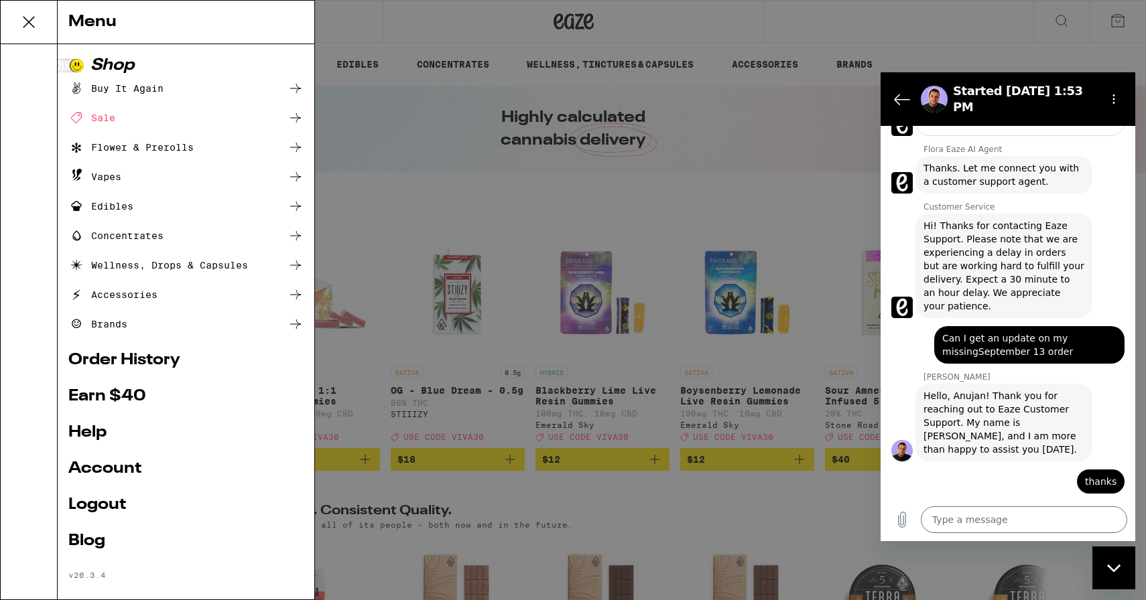
type textarea "x"
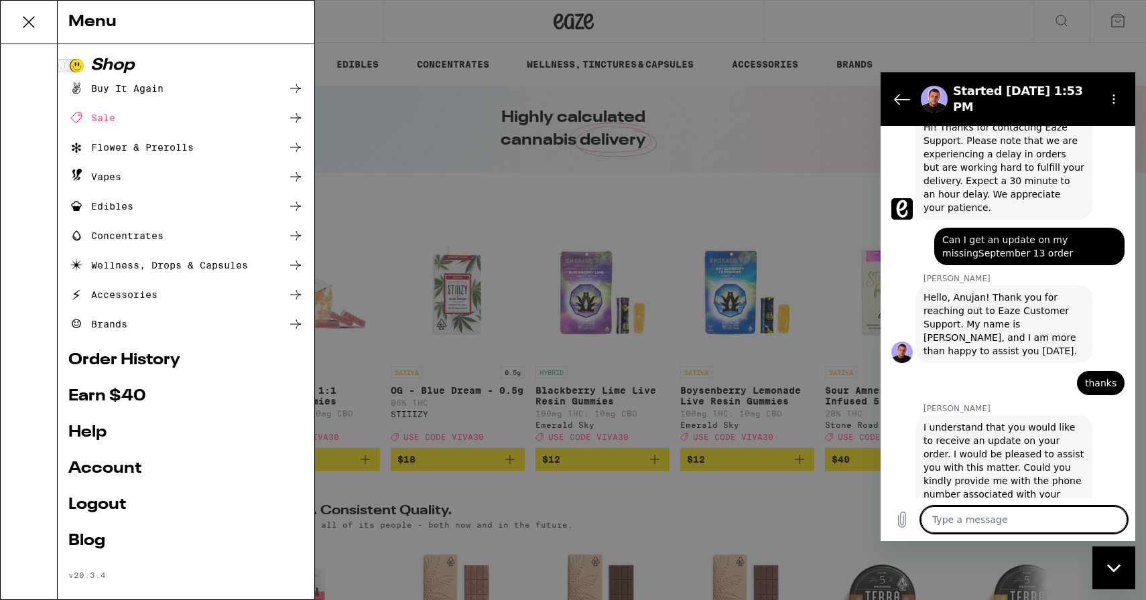
scroll to position [413, 0]
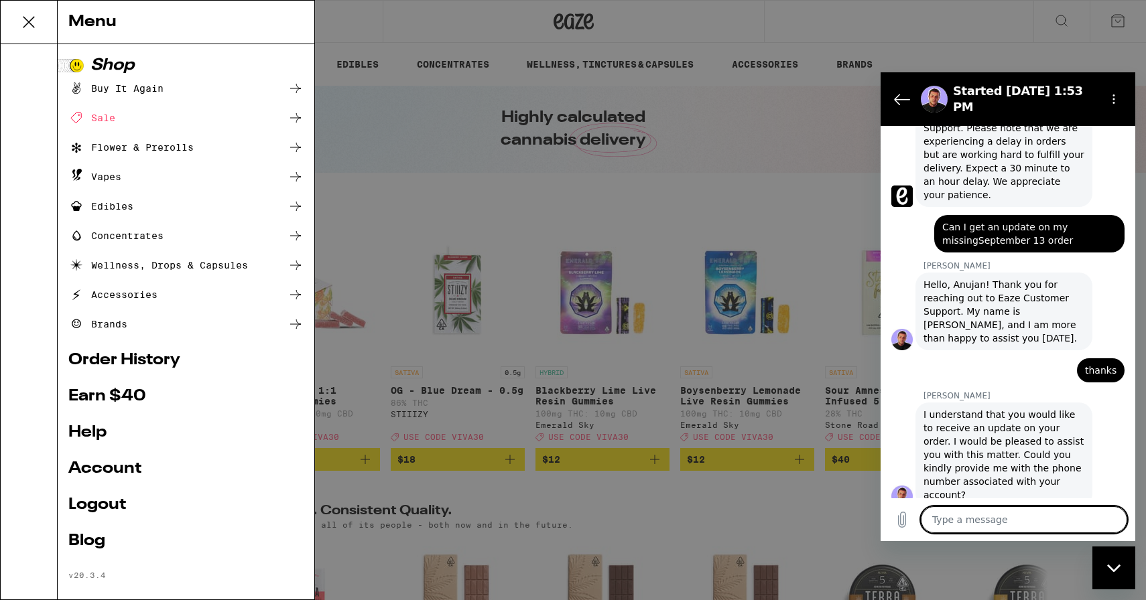
type textarea "9"
type textarea "x"
type textarea "94"
type textarea "x"
type textarea "949"
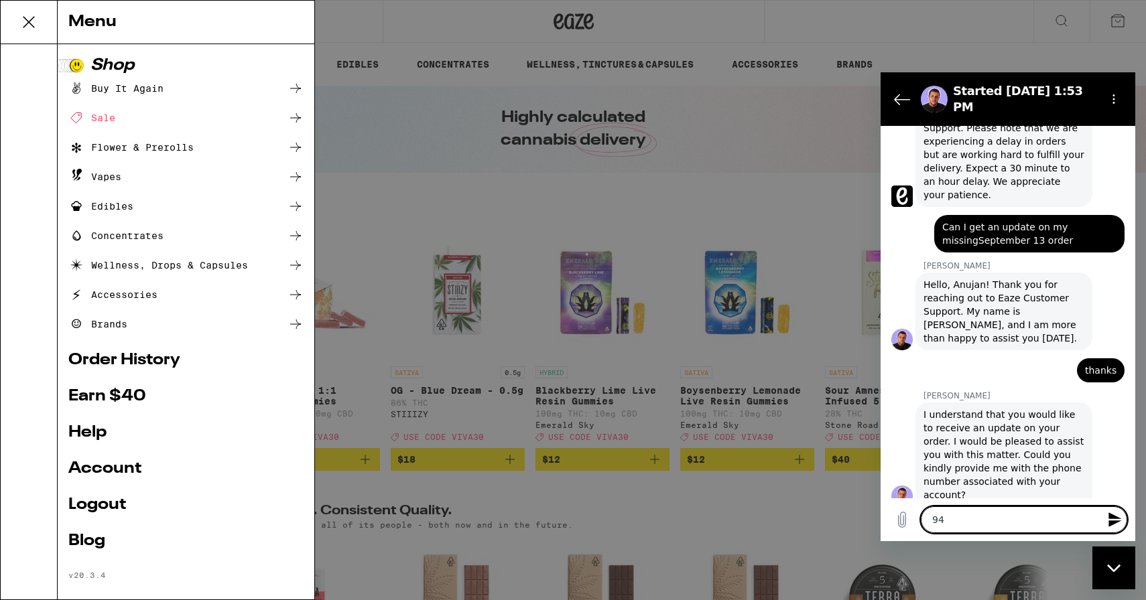
type textarea "x"
type textarea "9493"
type textarea "x"
type textarea "94930"
type textarea "x"
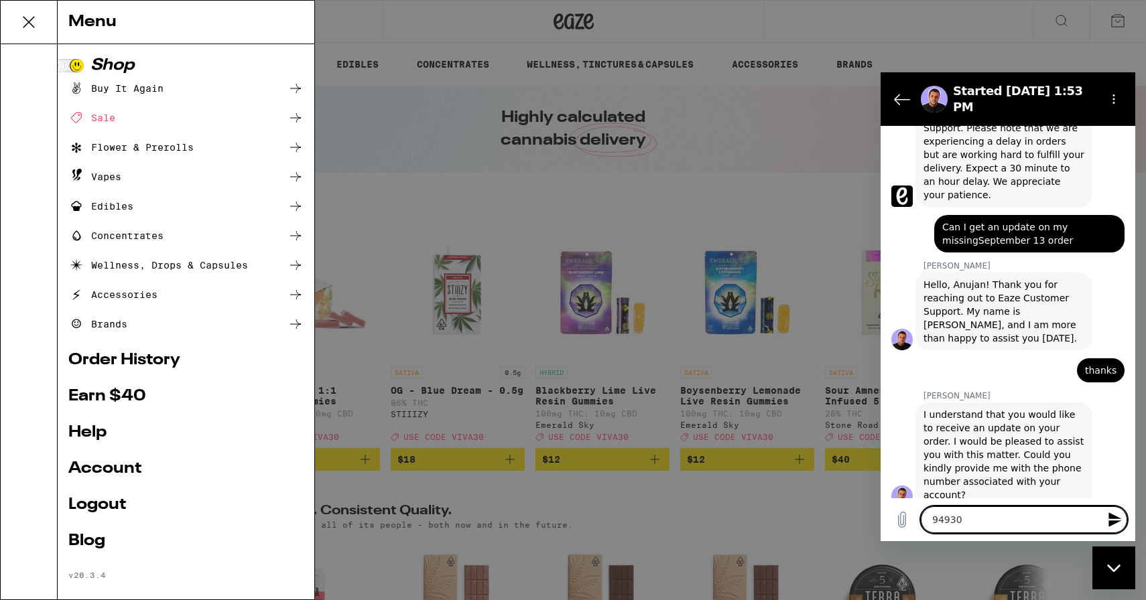
type textarea "949307"
type textarea "x"
type textarea "9493076"
type textarea "x"
type textarea "94930762"
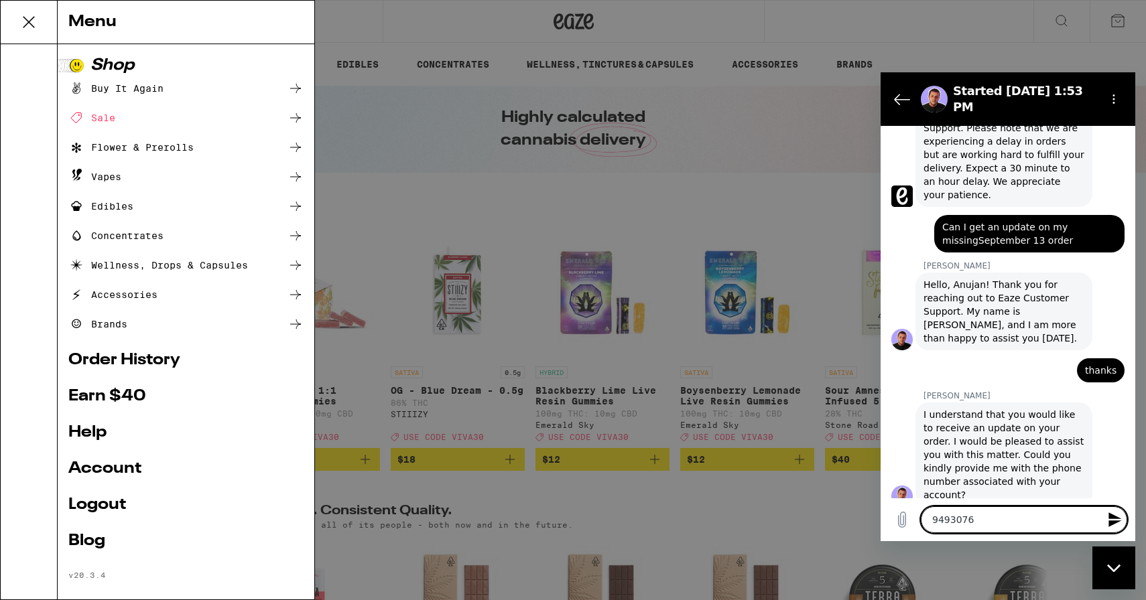
type textarea "x"
type textarea "949307621"
type textarea "x"
type textarea "9493076211"
type textarea "x"
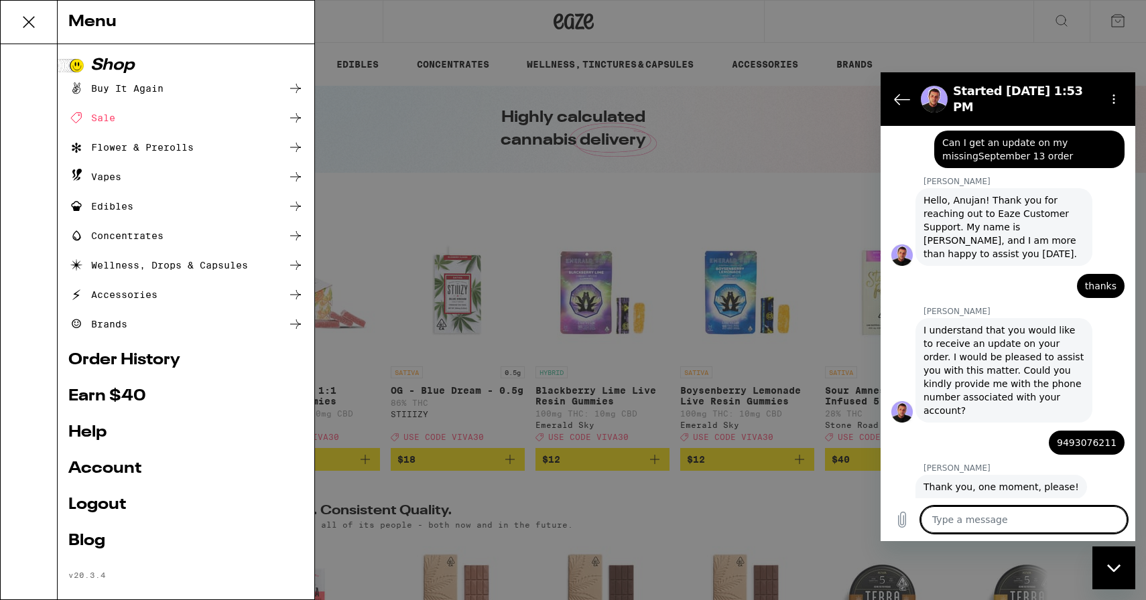
scroll to position [497, 0]
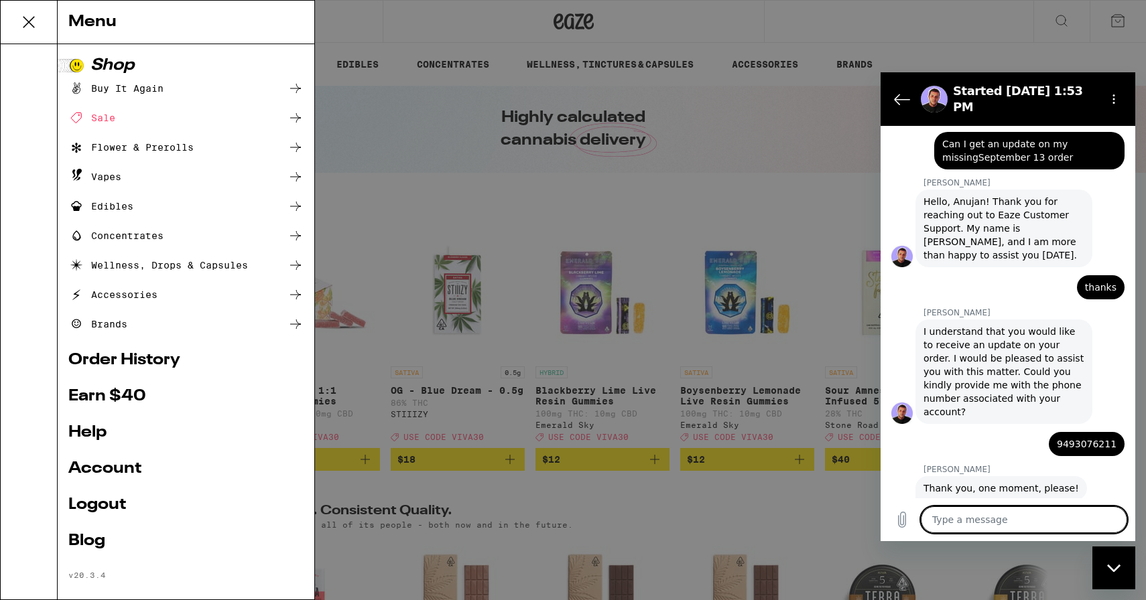
type textarea "x"
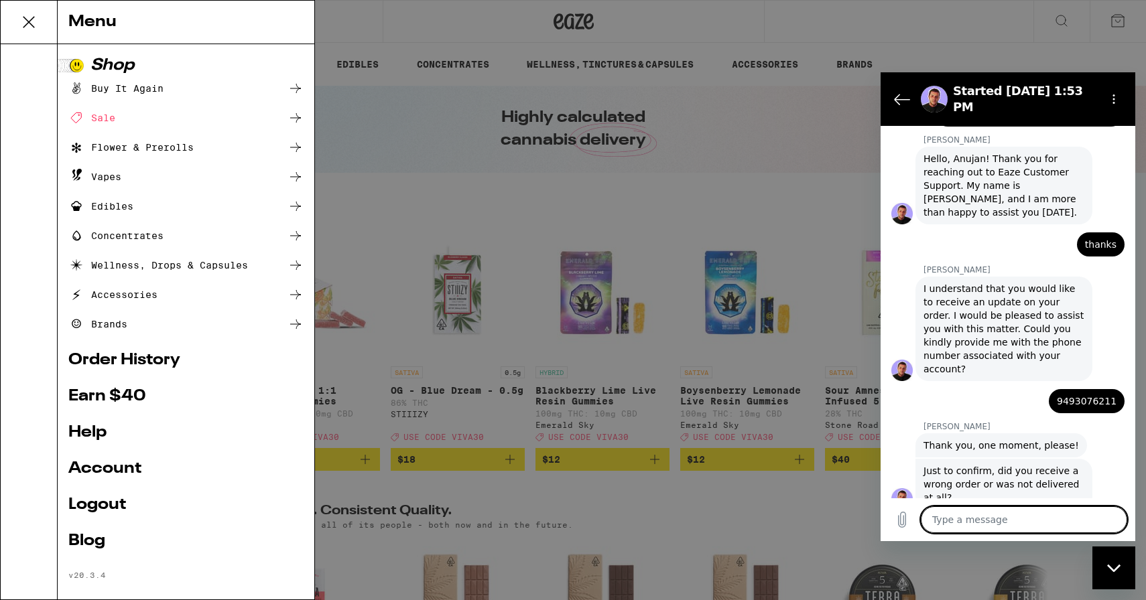
scroll to position [542, 0]
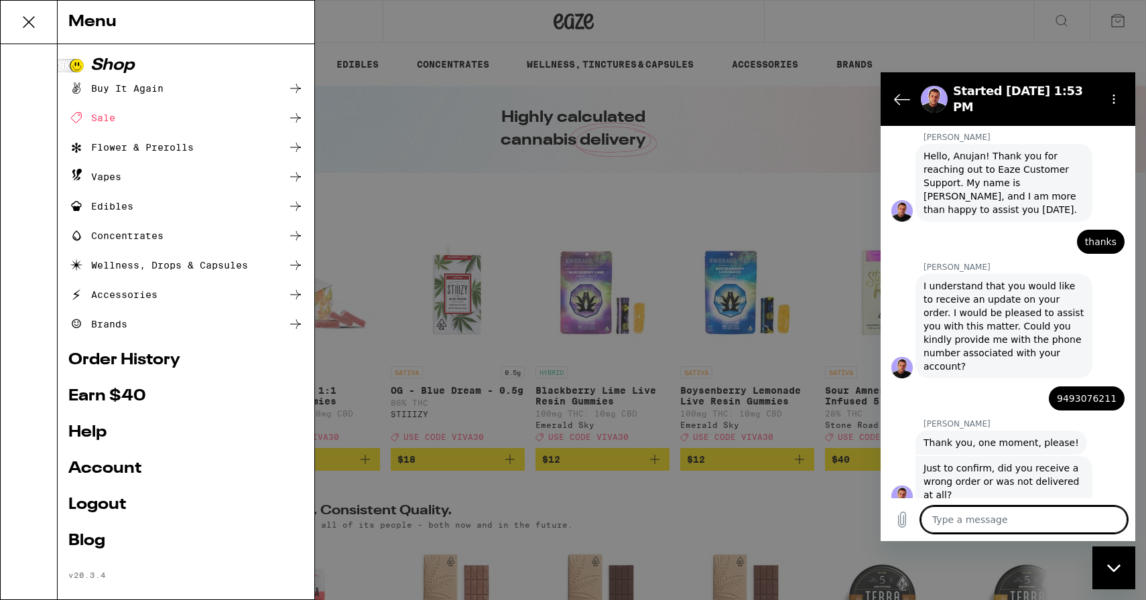
type textarea "m"
type textarea "x"
type textarea "mn"
type textarea "x"
type textarea "mn="
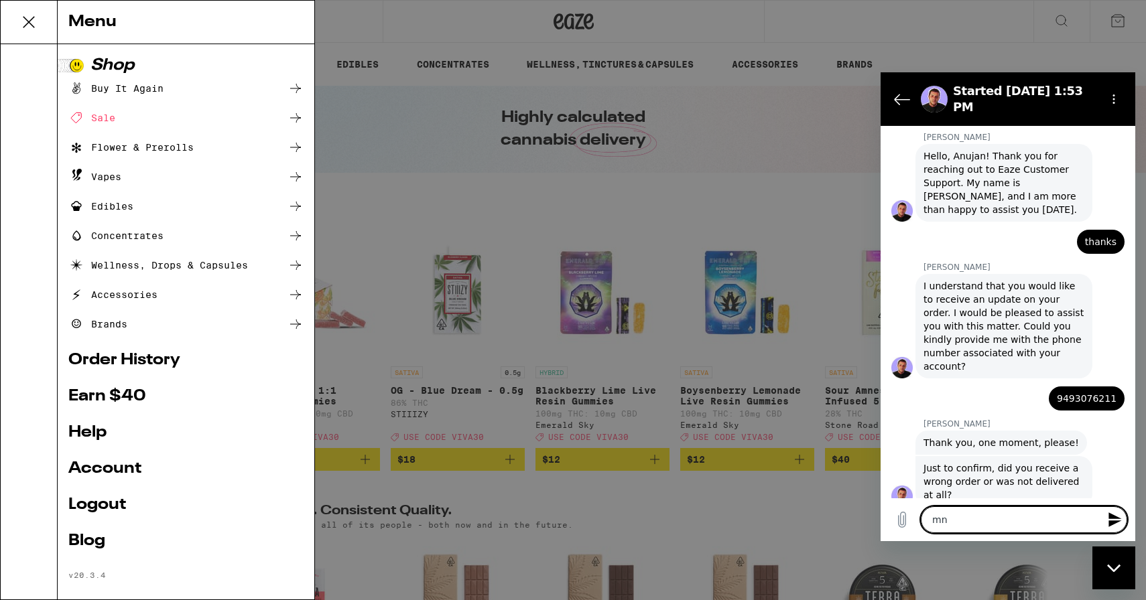
type textarea "x"
type textarea "mn"
type textarea "x"
type textarea "m"
type textarea "x"
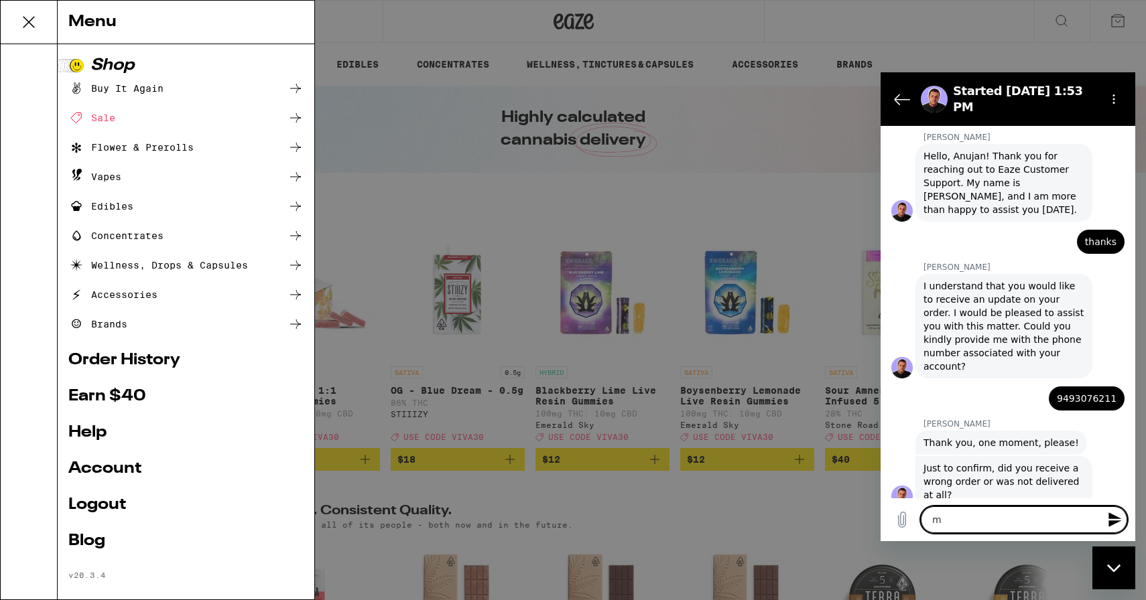
type textarea "x"
type textarea "n"
type textarea "x"
type textarea "no"
type textarea "x"
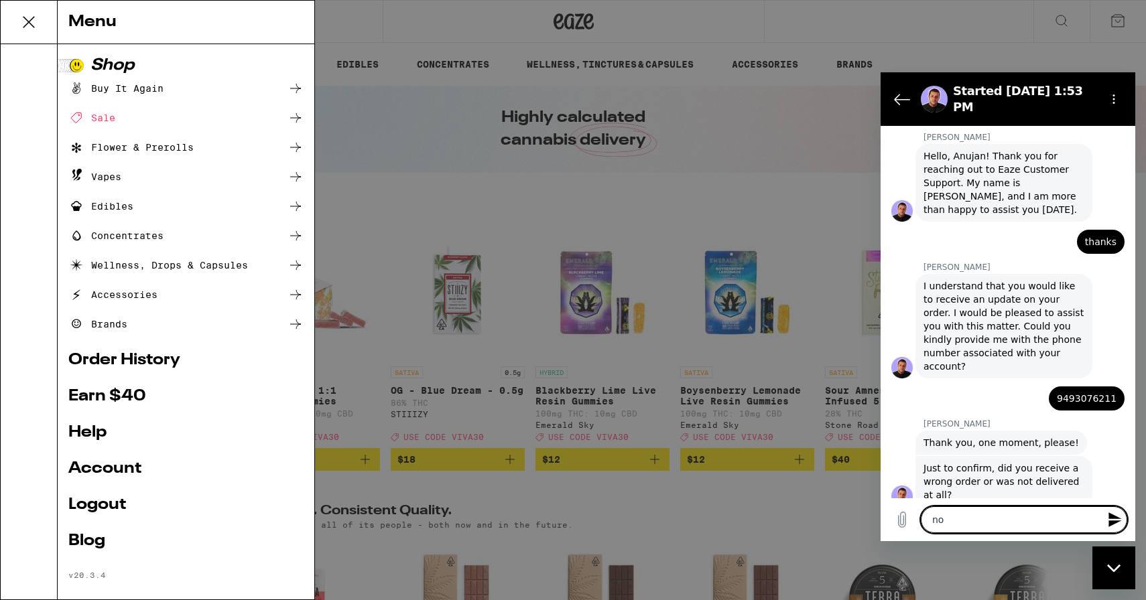
type textarea "not"
type textarea "x"
type textarea "not"
type textarea "x"
type textarea "not d"
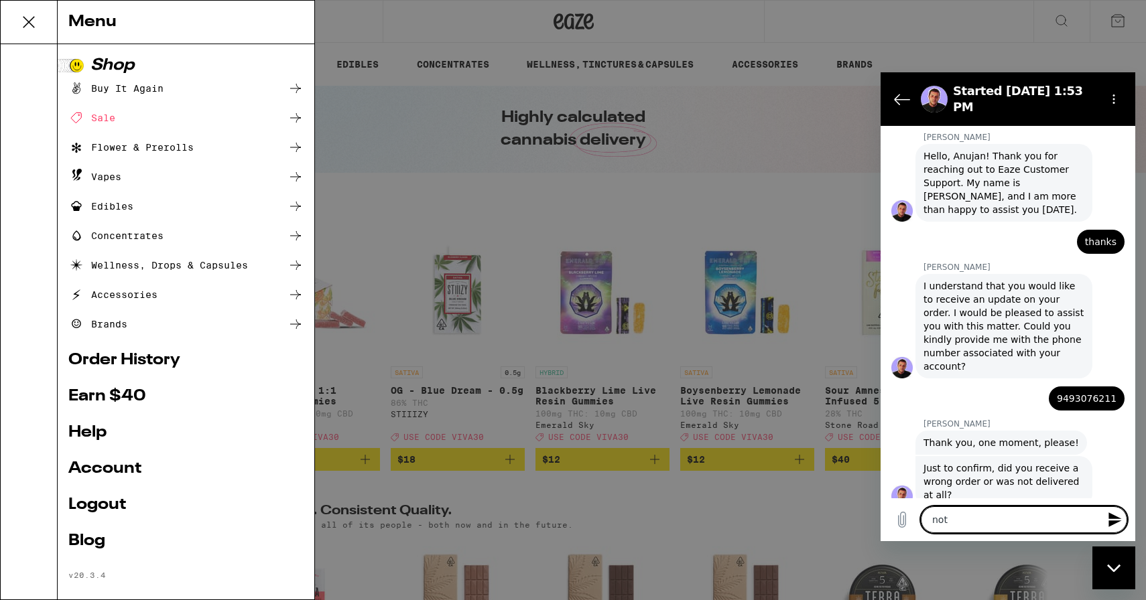
type textarea "x"
type textarea "not de"
type textarea "x"
type textarea "not del"
type textarea "x"
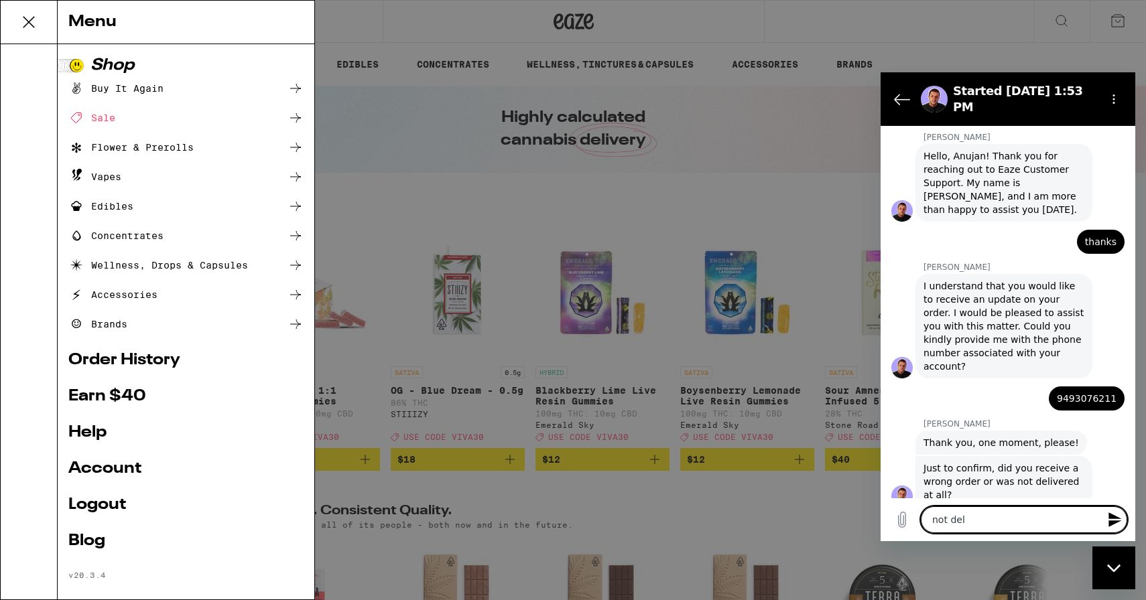
type textarea "not deli"
type textarea "x"
type textarea "not deliv"
type textarea "x"
type textarea "not delive"
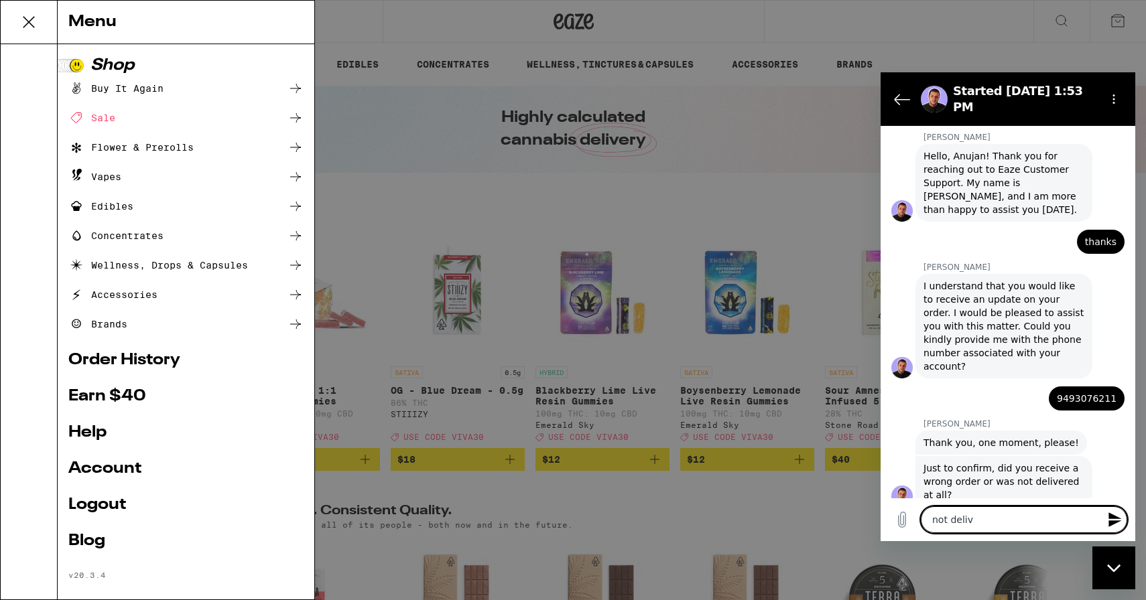
type textarea "x"
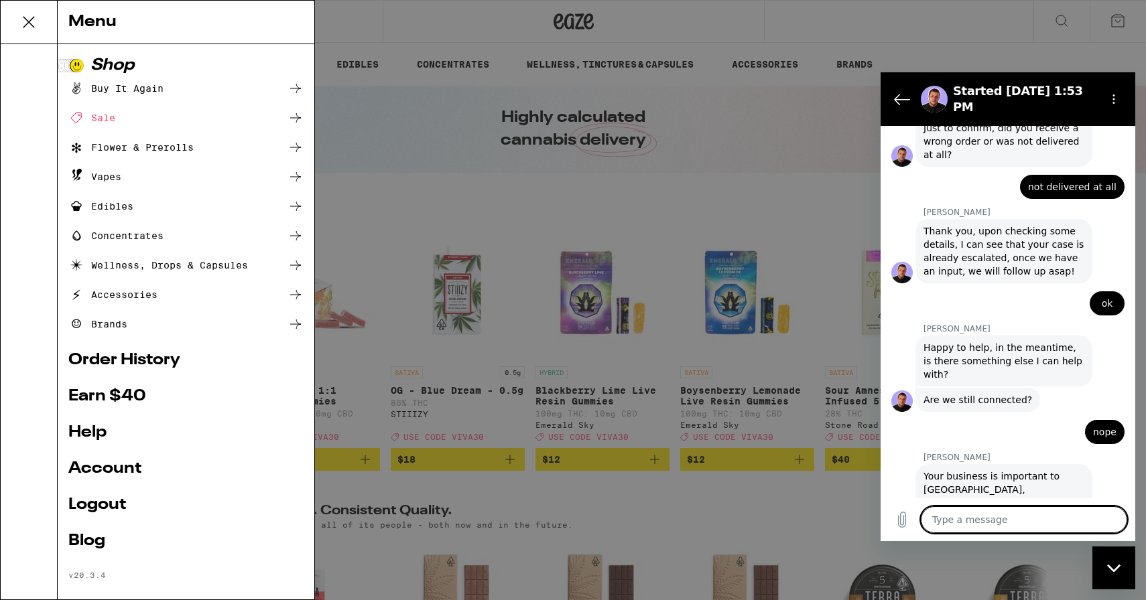
scroll to position [785, 0]
